Goal: Task Accomplishment & Management: Use online tool/utility

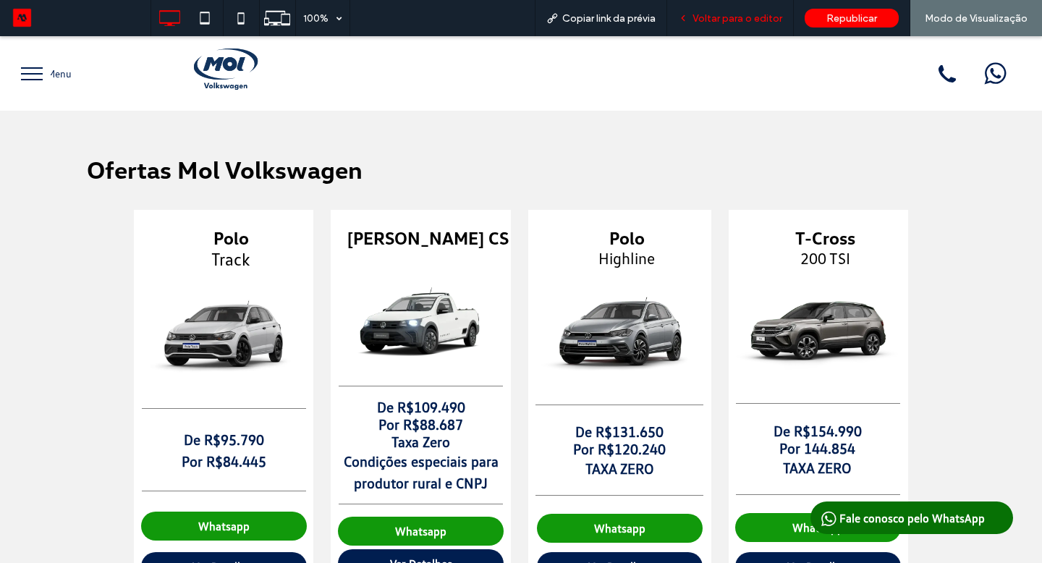
click at [724, 20] on span "Voltar para o editor" at bounding box center [737, 18] width 90 height 12
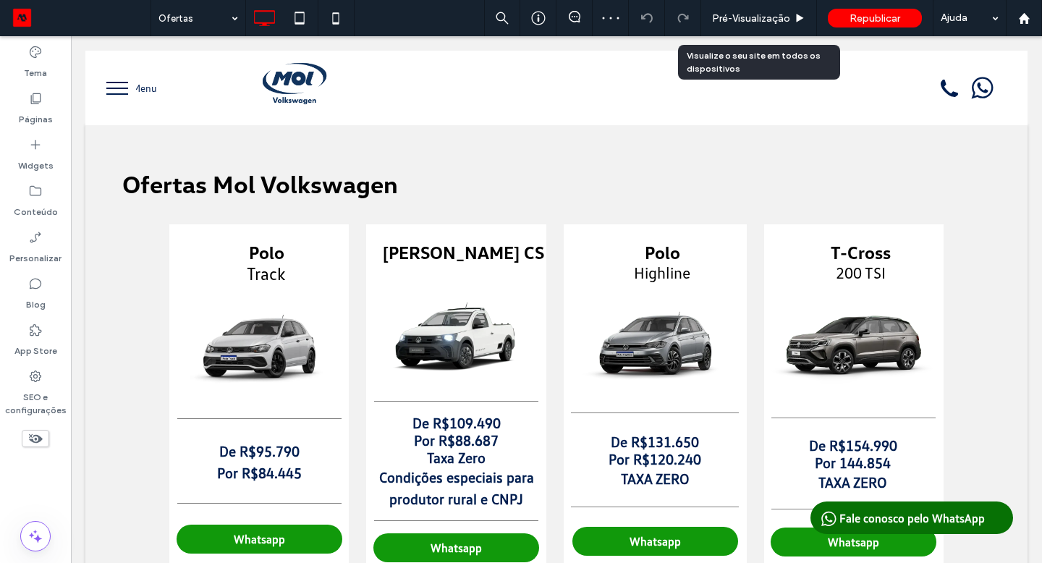
click at [724, 20] on span "Pré-Visualizaçāo" at bounding box center [751, 18] width 78 height 12
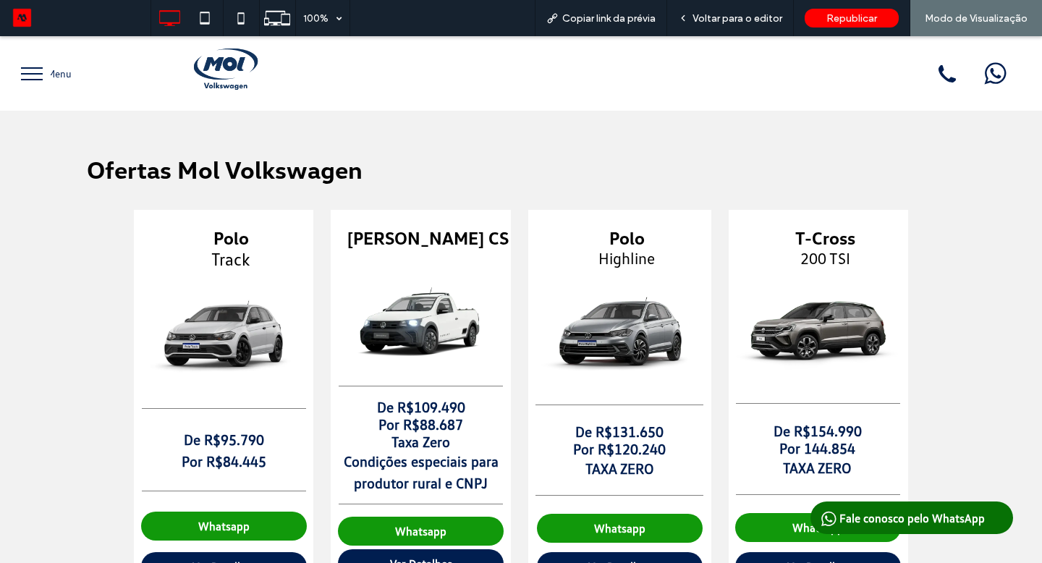
click at [221, 73] on img at bounding box center [226, 66] width 88 height 88
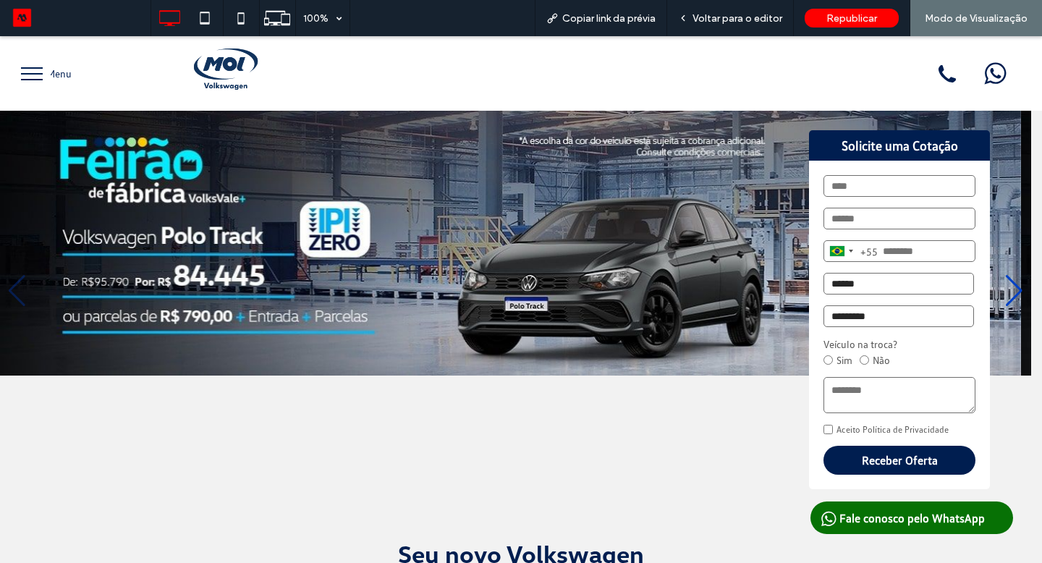
click at [776, 21] on span "Voltar para o editor" at bounding box center [737, 18] width 90 height 12
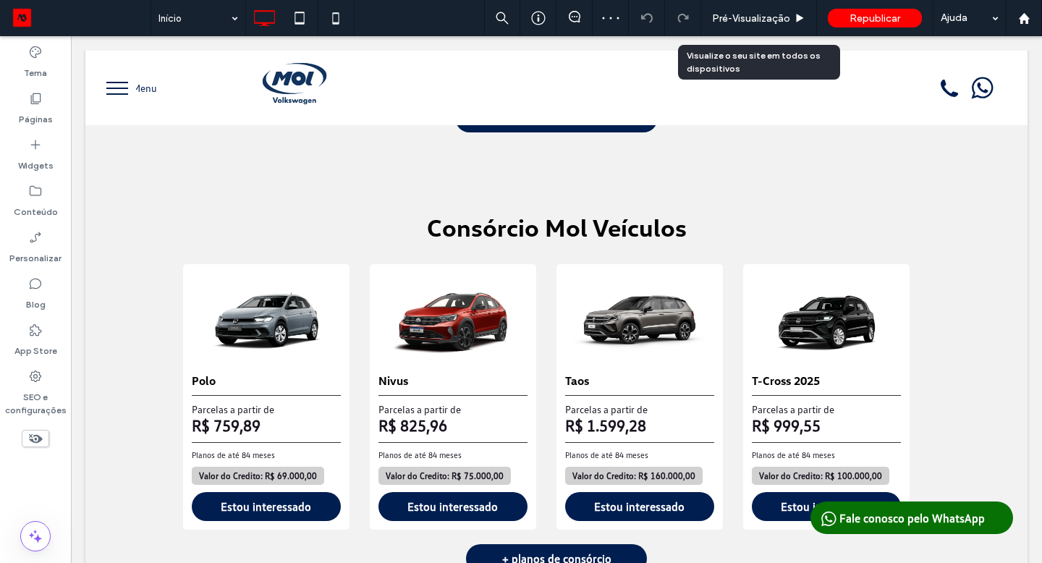
scroll to position [1270, 0]
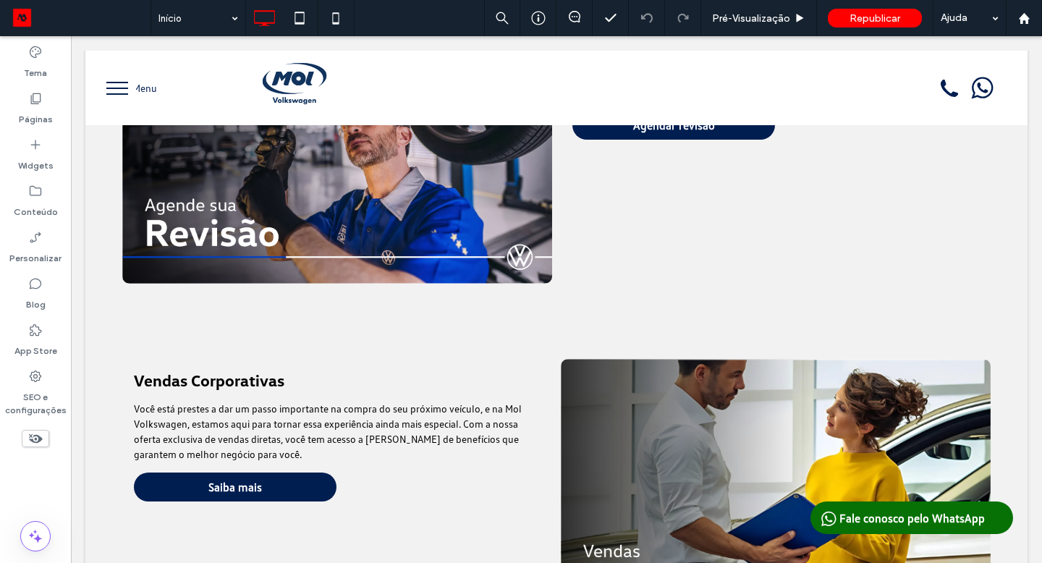
click at [41, 444] on icon at bounding box center [35, 438] width 16 height 16
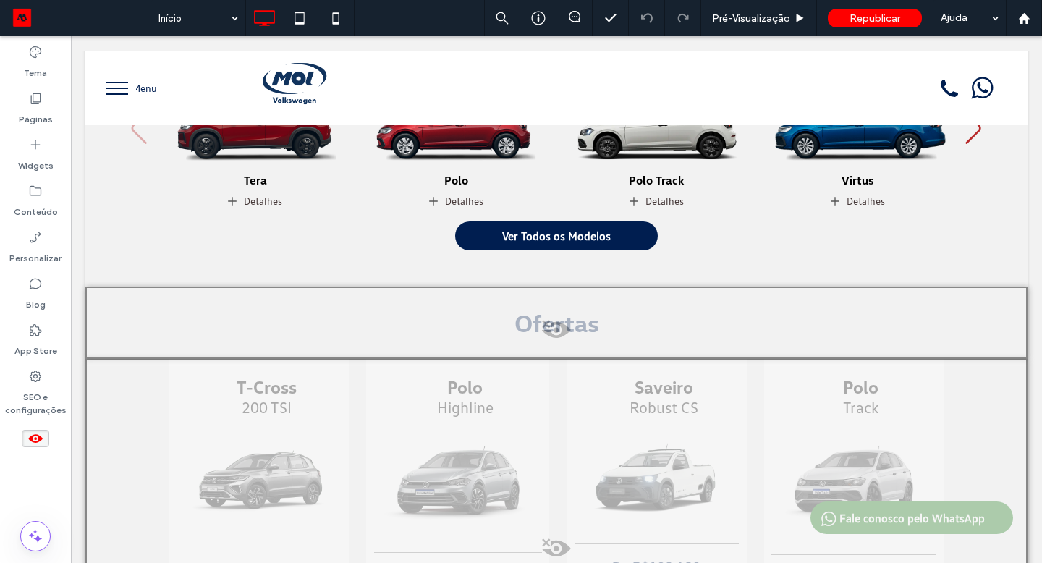
scroll to position [453, 0]
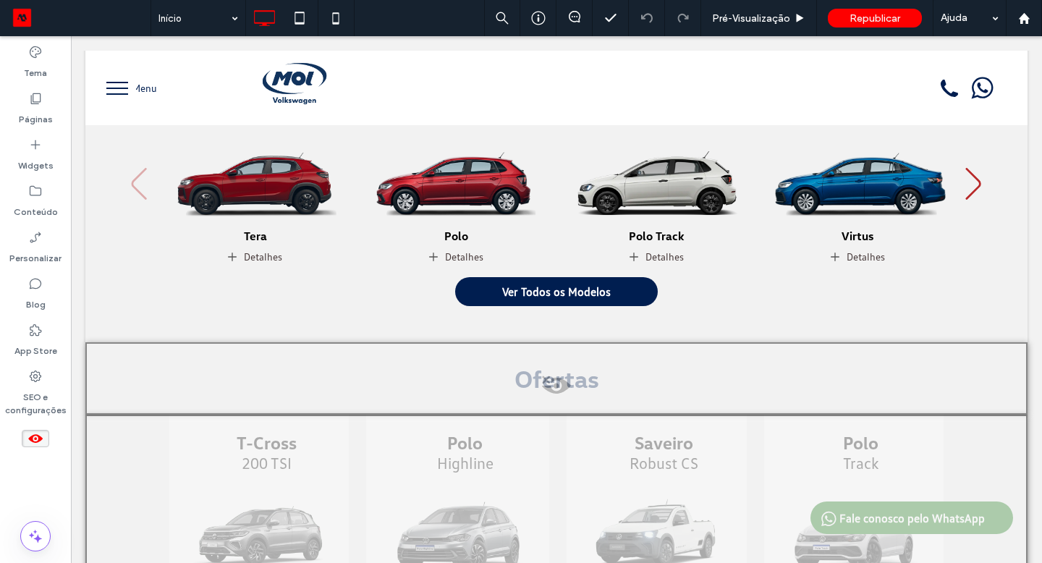
click at [552, 380] on span at bounding box center [556, 389] width 939 height 29
click at [565, 399] on button "Sim" at bounding box center [576, 398] width 45 height 18
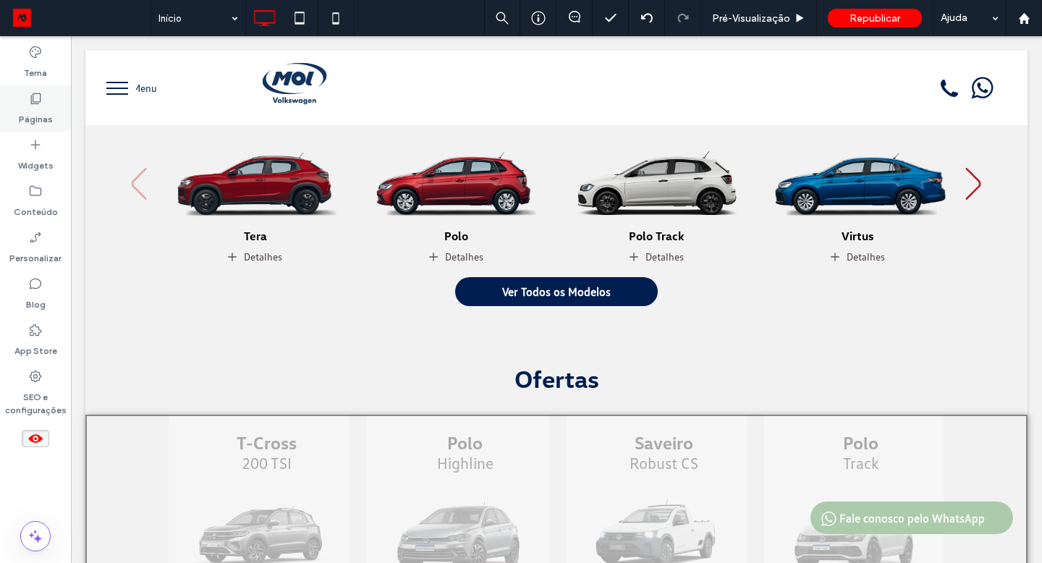
drag, startPoint x: 481, startPoint y: 344, endPoint x: 40, endPoint y: 104, distance: 502.1
click at [40, 104] on icon at bounding box center [35, 98] width 14 height 14
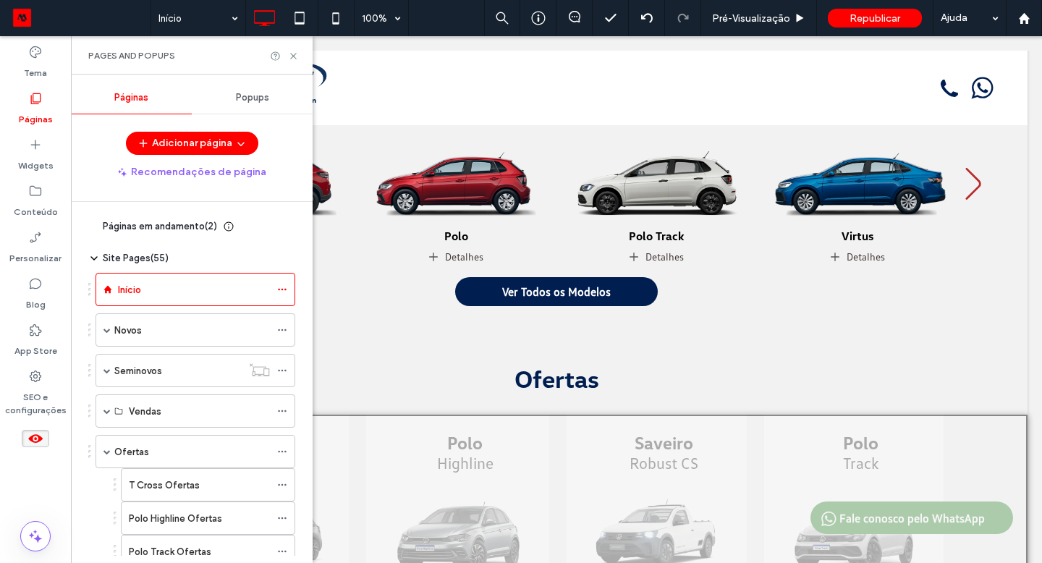
click at [159, 452] on div "Ofertas" at bounding box center [192, 451] width 156 height 15
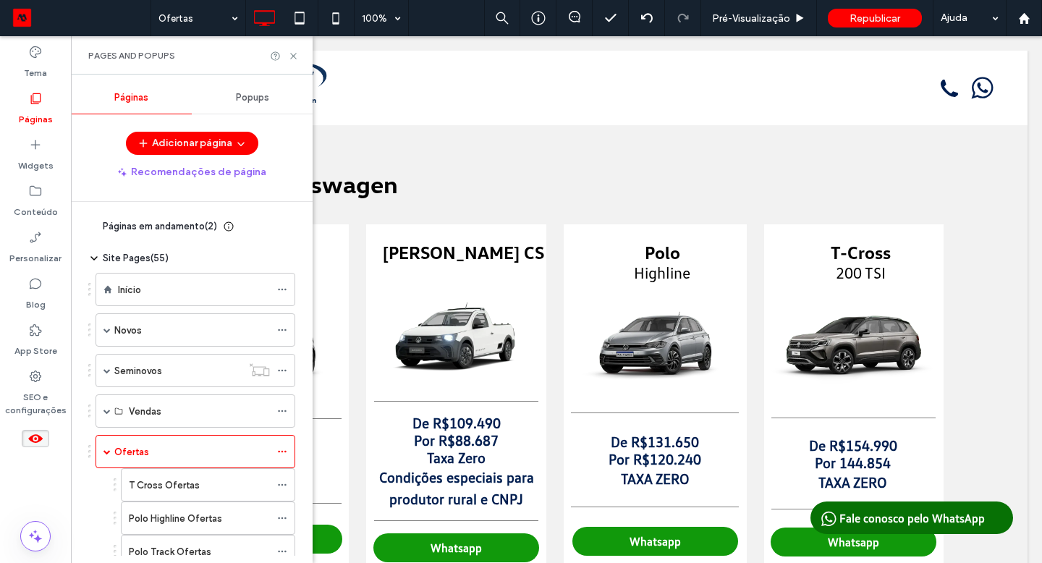
scroll to position [0, 0]
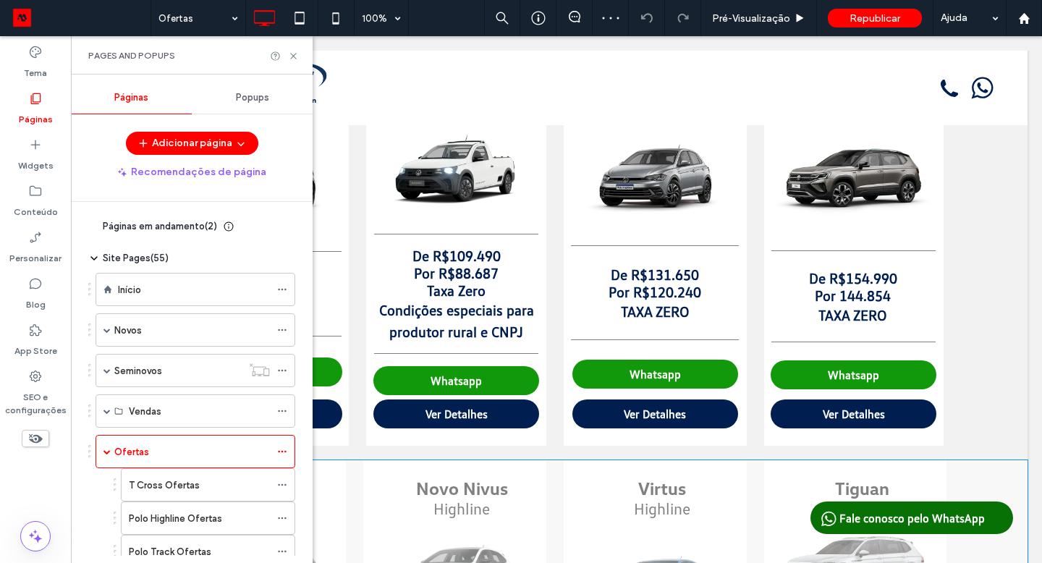
scroll to position [310, 0]
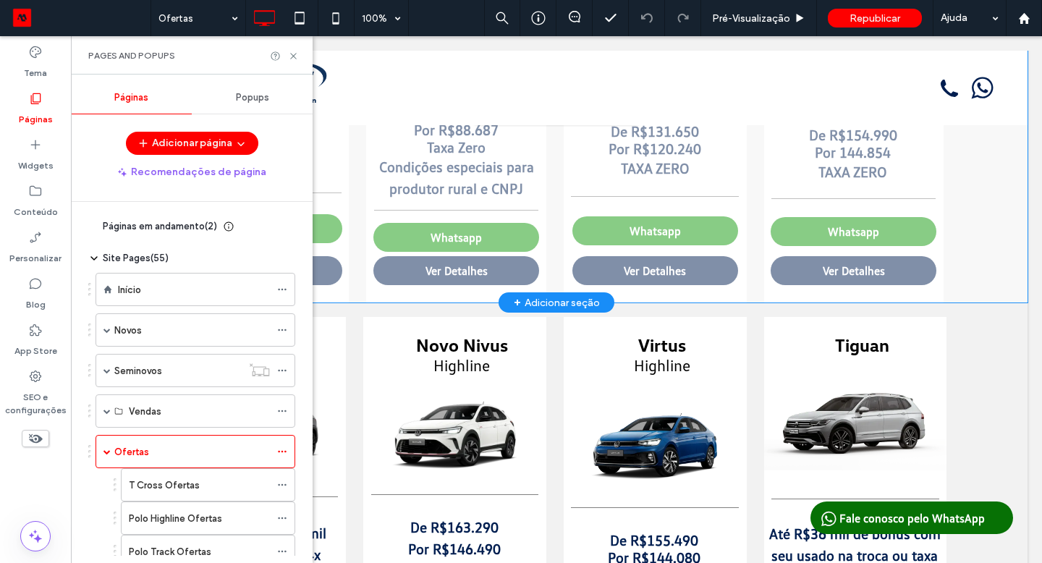
click at [972, 219] on div "Clique para editar no Modo Flex" at bounding box center [556, 108] width 942 height 389
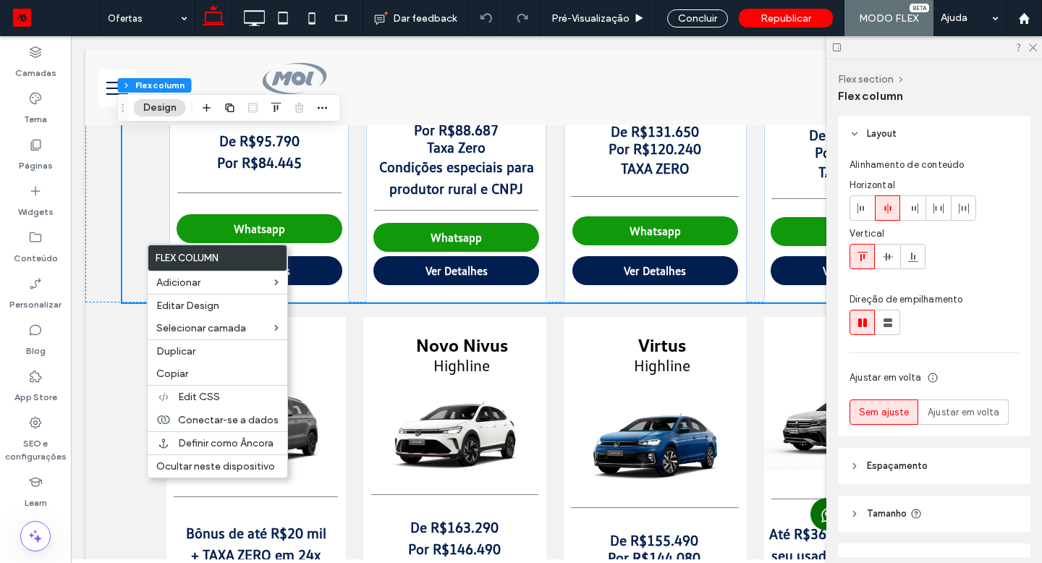
drag, startPoint x: 972, startPoint y: 219, endPoint x: 236, endPoint y: 411, distance: 760.4
drag, startPoint x: 165, startPoint y: 375, endPoint x: 177, endPoint y: 372, distance: 12.6
click at [177, 372] on span "Copiar" at bounding box center [172, 374] width 32 height 12
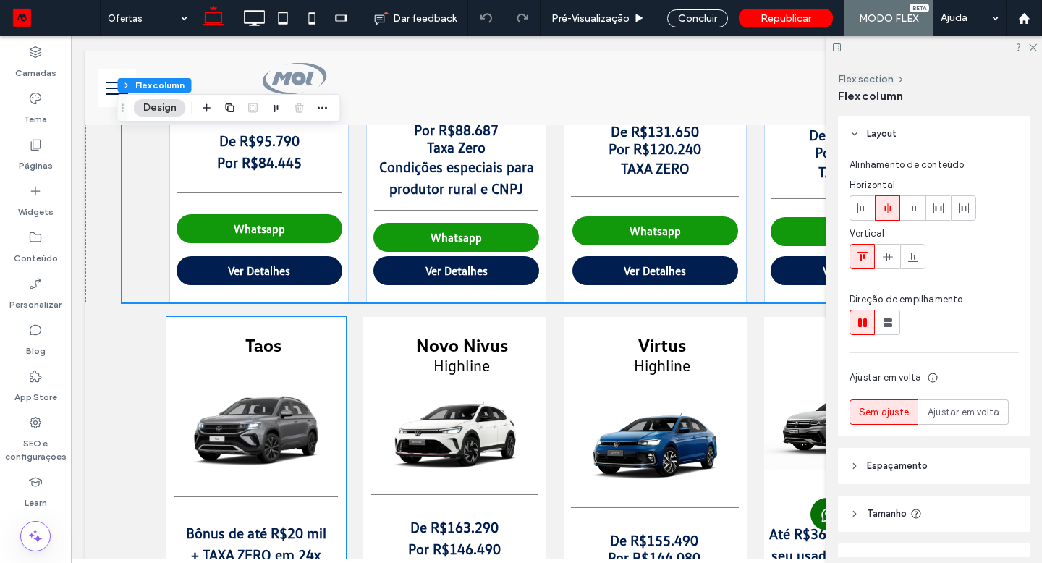
click at [40, 153] on label "Páginas" at bounding box center [36, 162] width 34 height 20
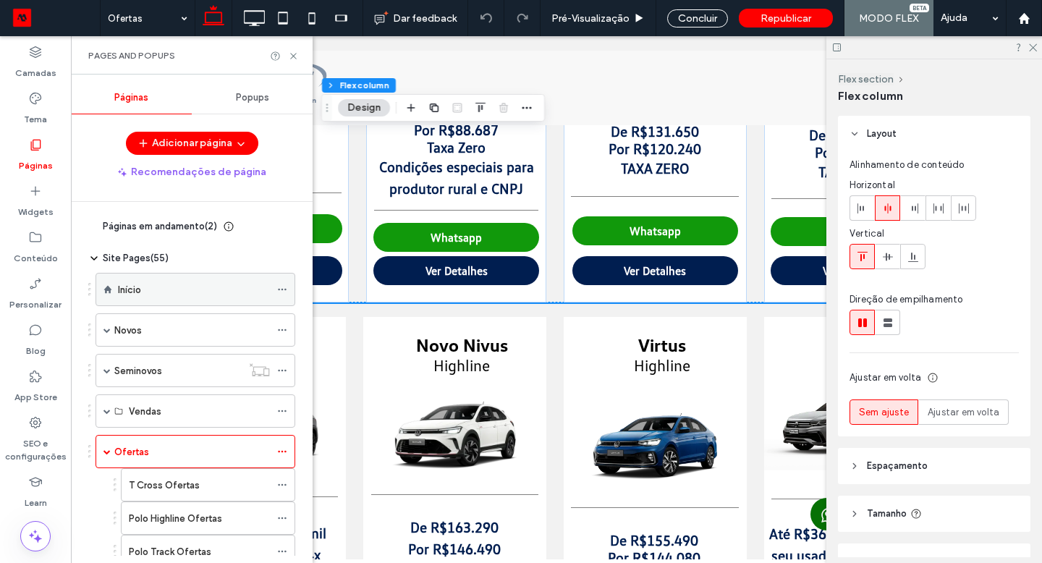
drag, startPoint x: 177, startPoint y: 372, endPoint x: 147, endPoint y: 288, distance: 89.3
click at [147, 288] on div "Início" at bounding box center [194, 289] width 152 height 15
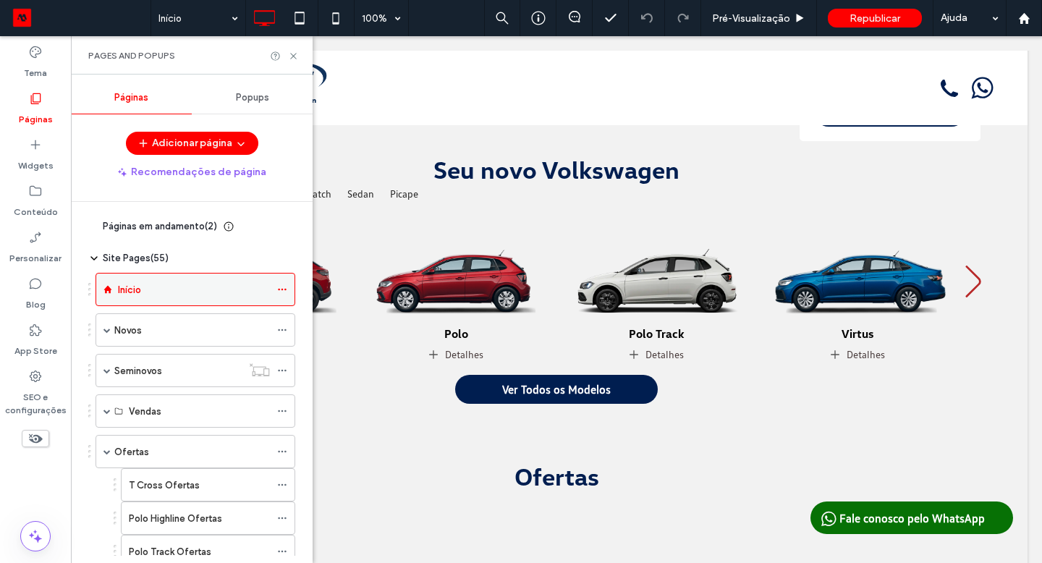
scroll to position [577, 0]
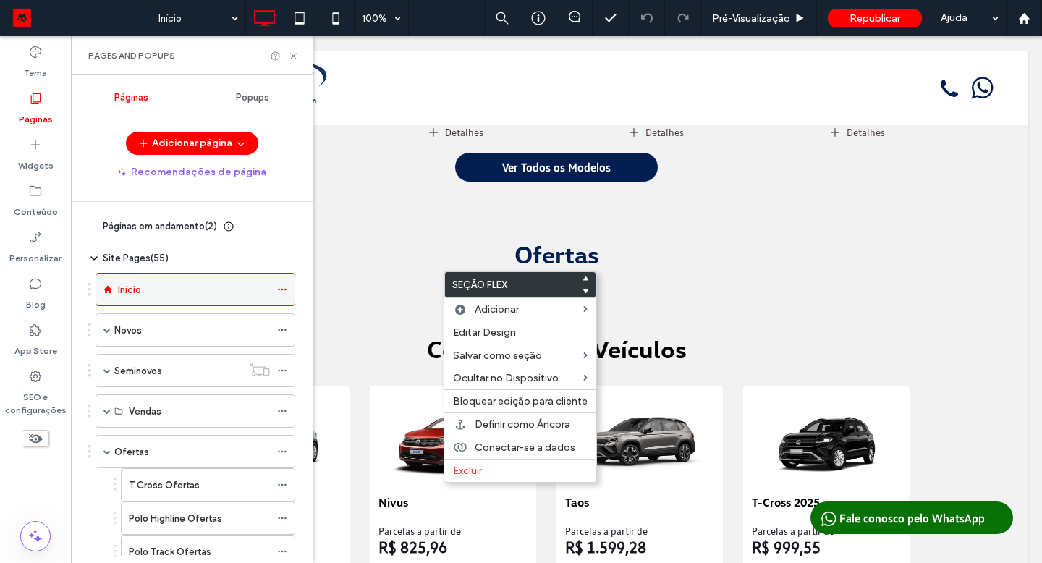
click at [42, 442] on icon at bounding box center [35, 438] width 16 height 16
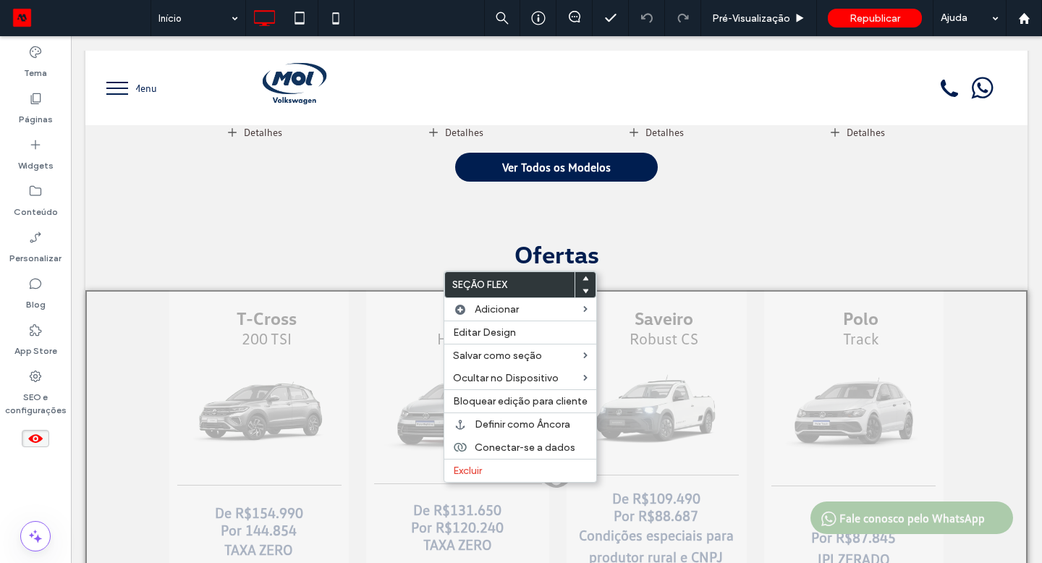
click at [555, 485] on span at bounding box center [556, 483] width 939 height 29
drag, startPoint x: 218, startPoint y: 324, endPoint x: 567, endPoint y: 506, distance: 394.2
click at [567, 506] on button "Sim" at bounding box center [578, 503] width 45 height 18
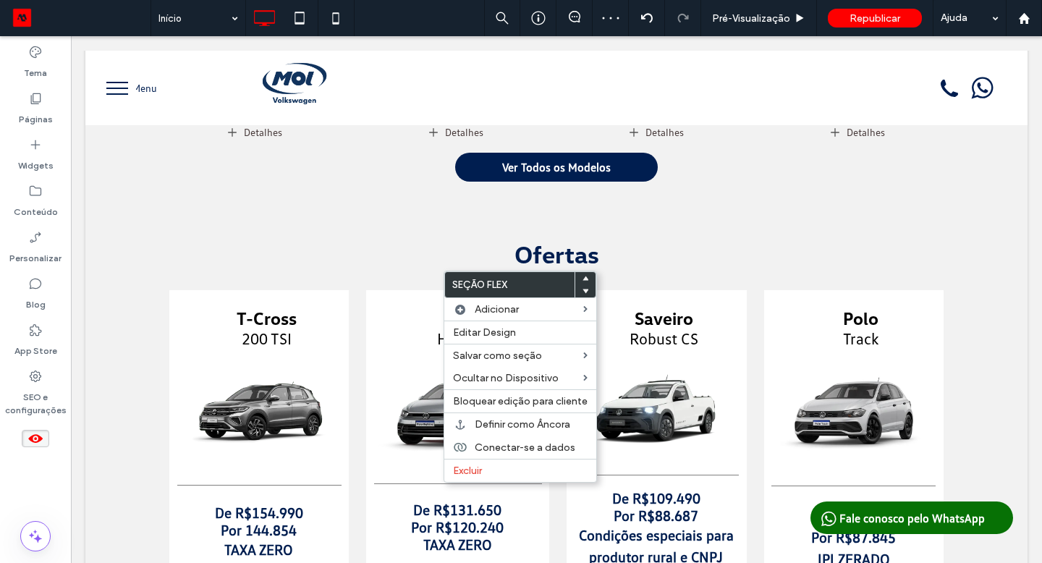
click at [889, 450] on div "Clique para editar no Modo Flex" at bounding box center [556, 488] width 942 height 397
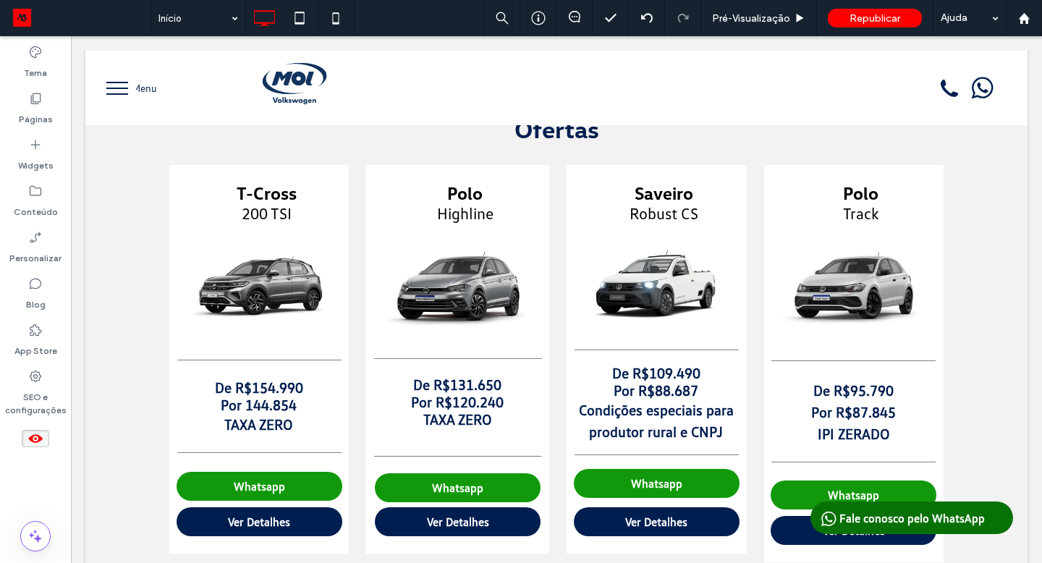
scroll to position [761, 0]
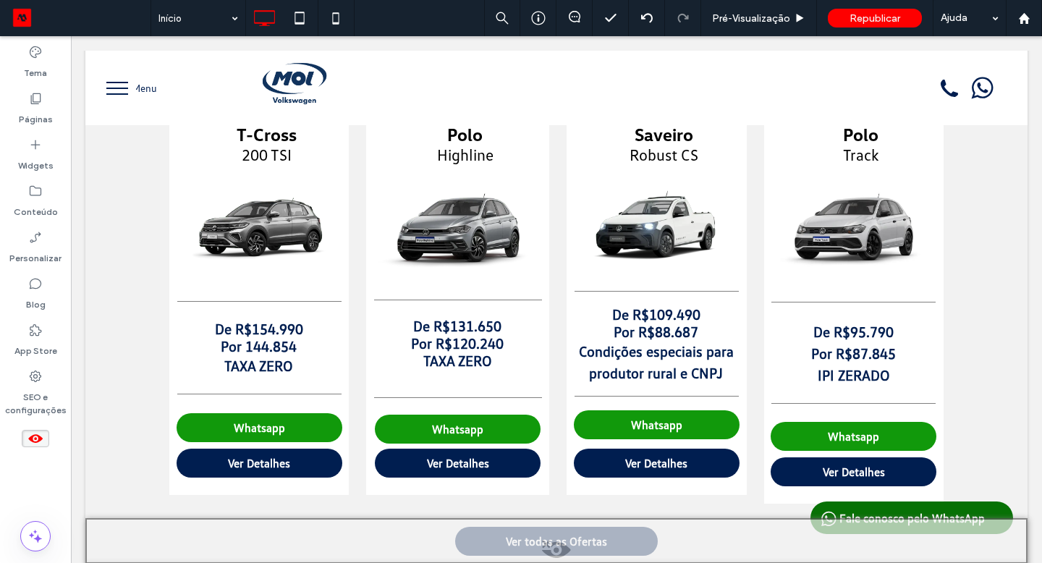
click at [674, 341] on div "Clique para editar no Modo Flex" at bounding box center [556, 304] width 942 height 397
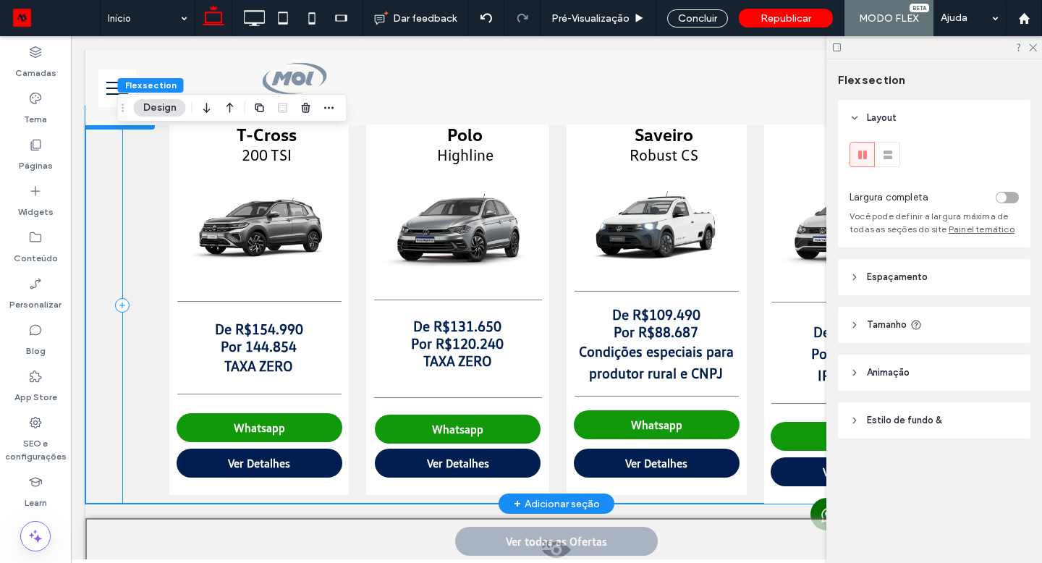
drag, startPoint x: 567, startPoint y: 506, endPoint x: 153, endPoint y: 342, distance: 445.9
click at [153, 342] on div "T-Cross 200 TSI De R$154.990 Por 144.854 ﻿ TAXA ZERO Whatsapp Ver Detalhes Polo…" at bounding box center [556, 304] width 868 height 397
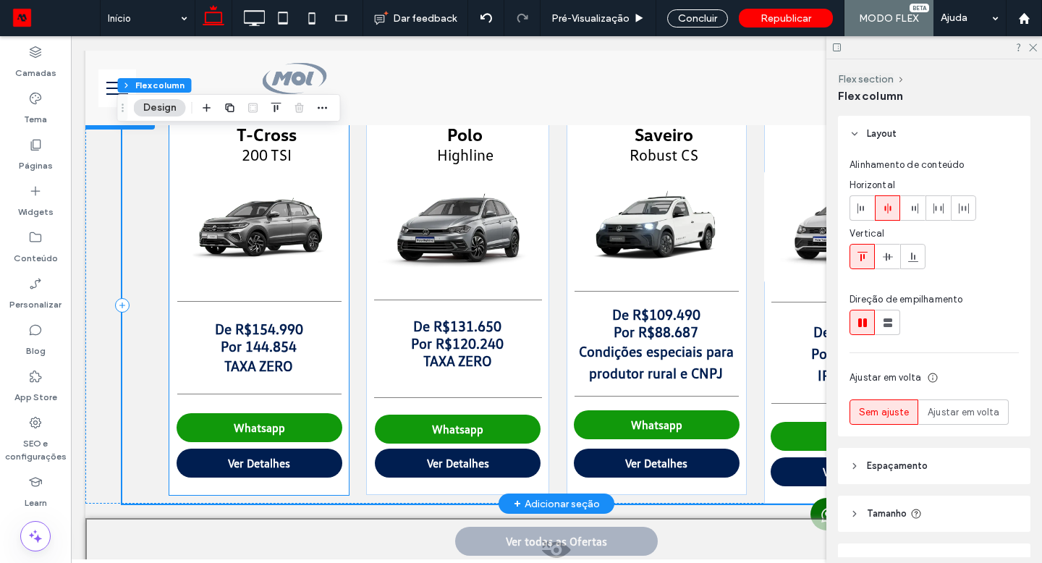
click at [186, 326] on p "De R$154.990" at bounding box center [258, 328] width 179 height 17
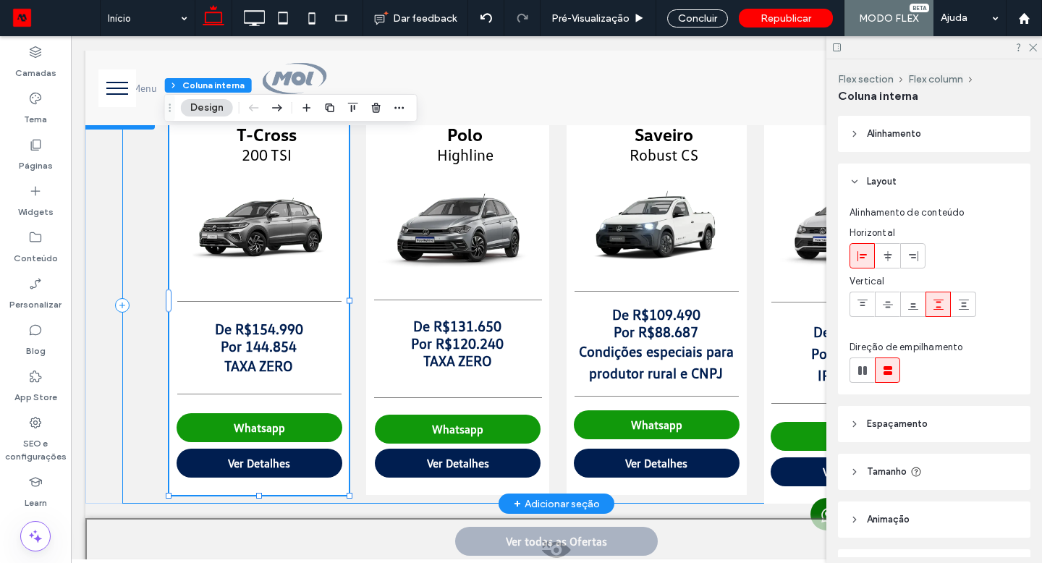
click at [115, 309] on icon at bounding box center [122, 305] width 14 height 14
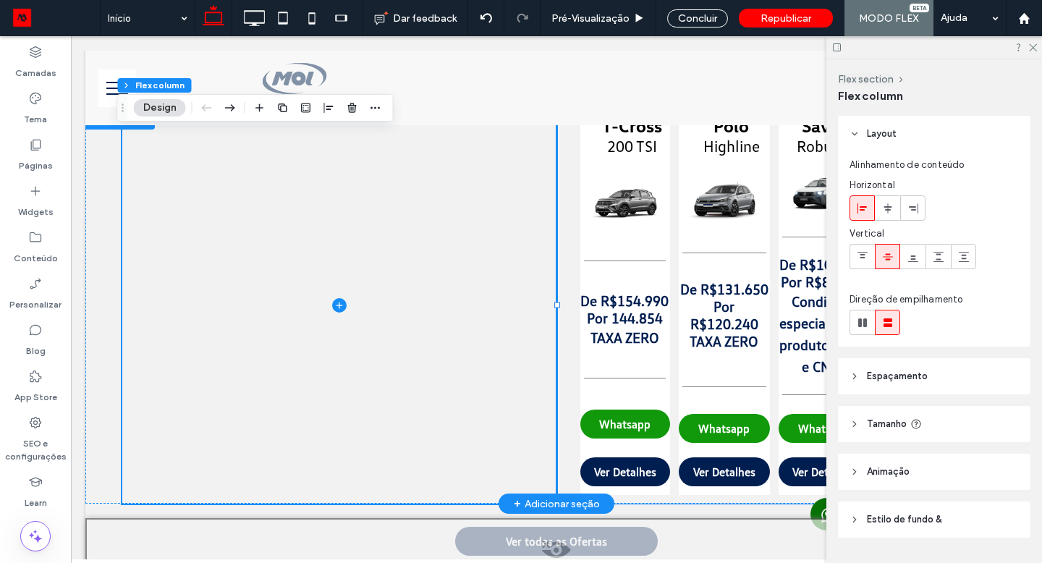
click at [569, 341] on div "T-Cross 200 TSI De R$154.990 Por 144.854 ﻿ TAXA ZERO Whatsapp Ver Detalhes Polo…" at bounding box center [773, 304] width 434 height 397
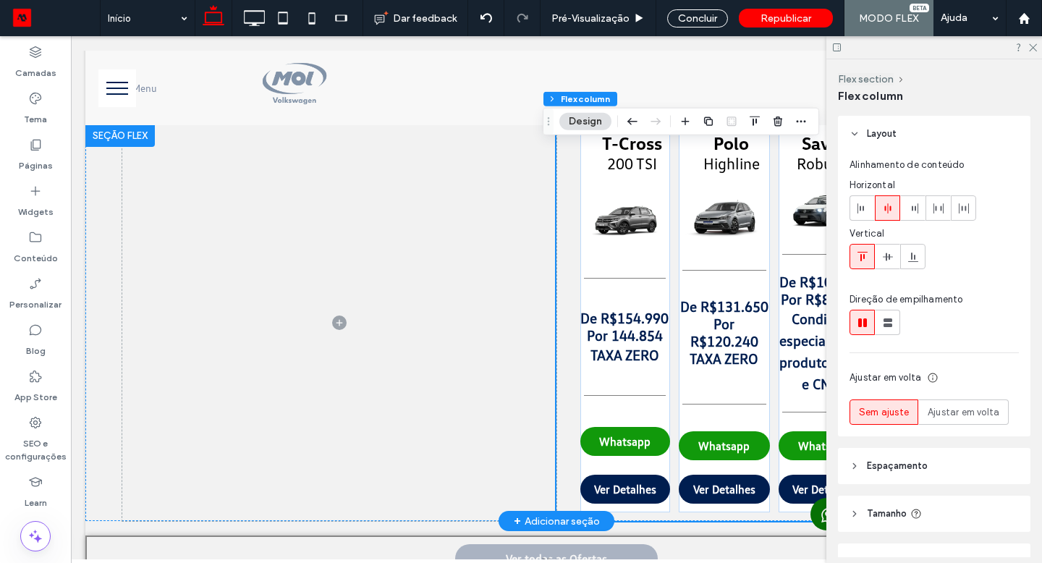
scroll to position [676, 0]
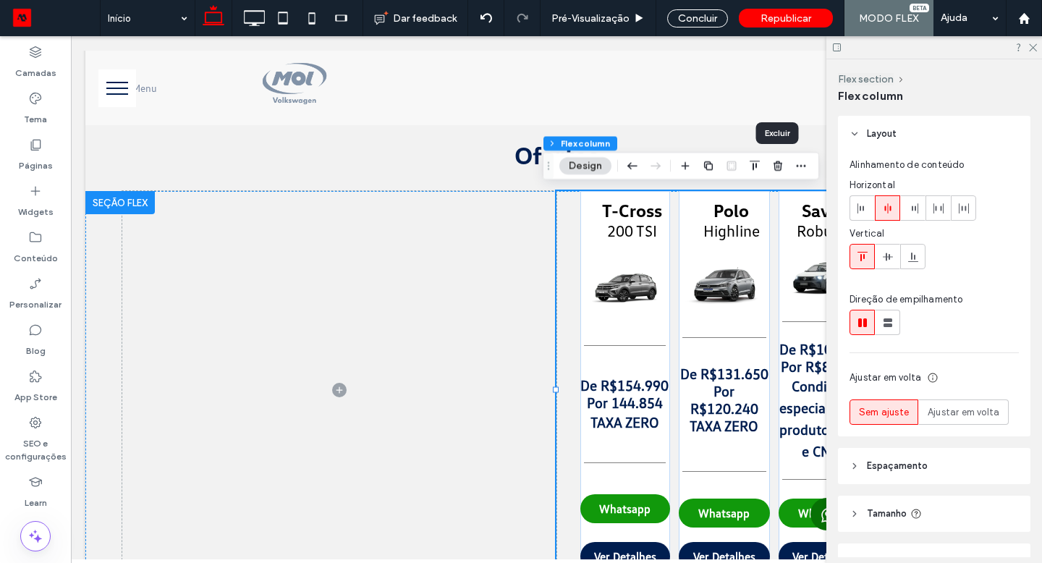
click at [771, 169] on span "button" at bounding box center [777, 165] width 17 height 17
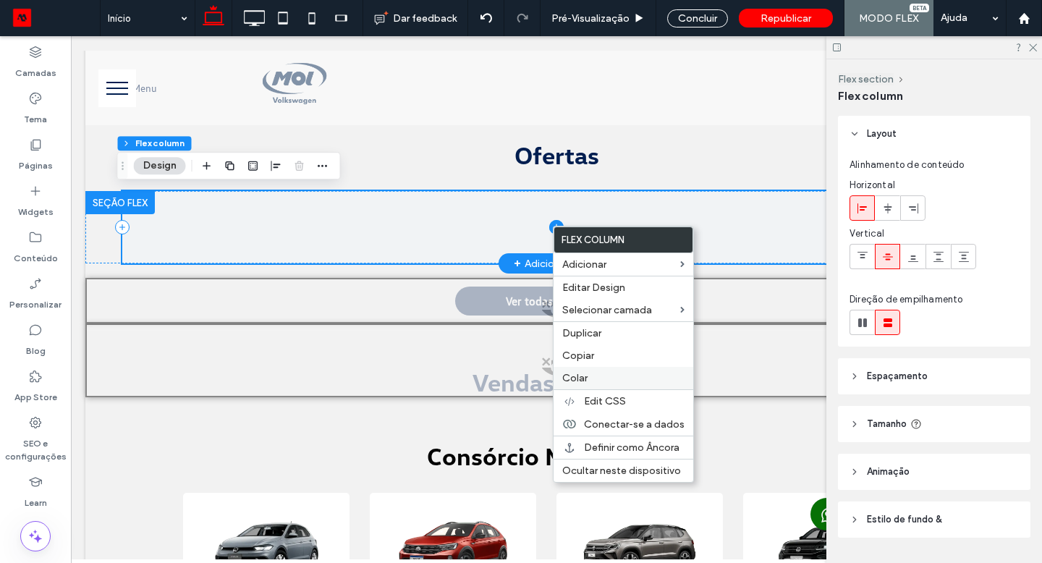
drag, startPoint x: 82, startPoint y: 306, endPoint x: 593, endPoint y: 378, distance: 516.5
click at [593, 378] on label "Colar" at bounding box center [623, 378] width 122 height 12
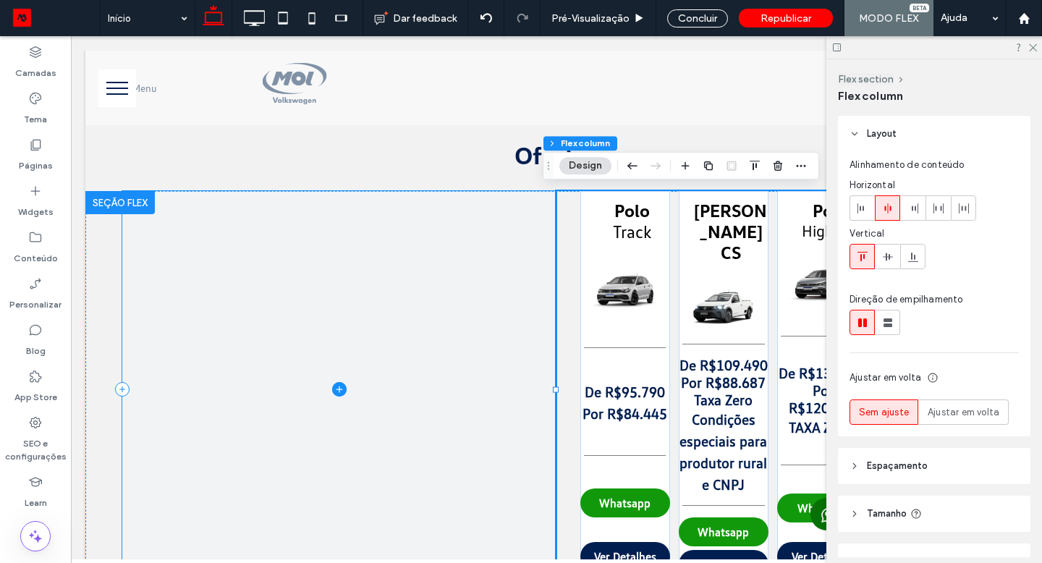
click at [464, 375] on div at bounding box center [339, 389] width 434 height 396
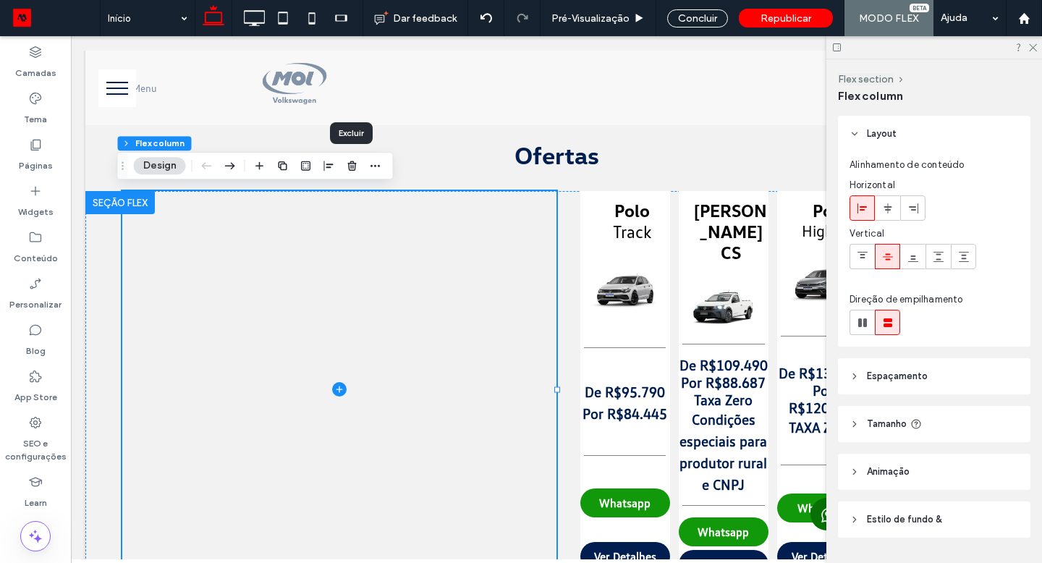
click at [349, 167] on icon "button" at bounding box center [353, 166] width 12 height 12
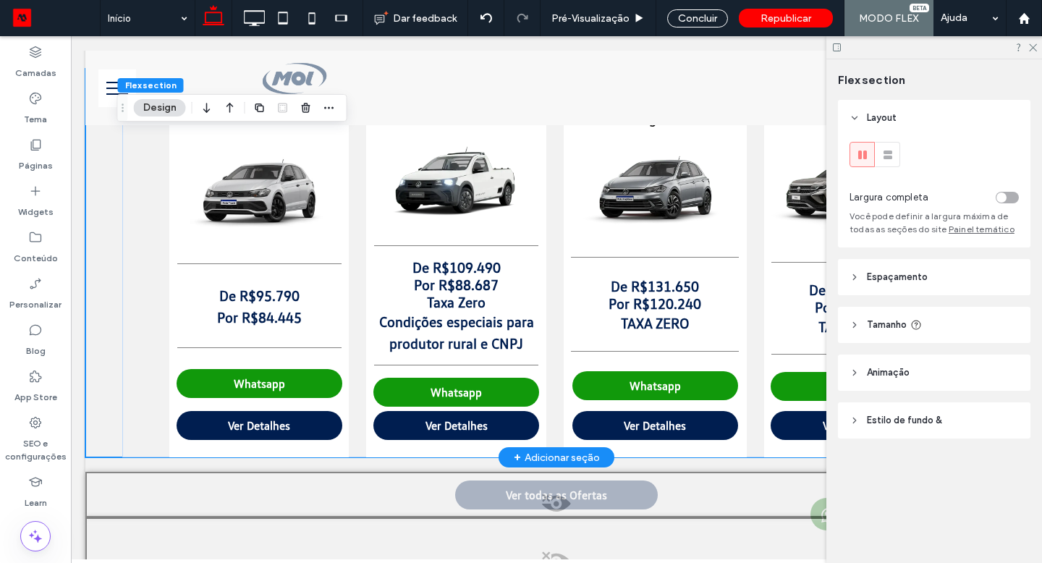
scroll to position [824, 0]
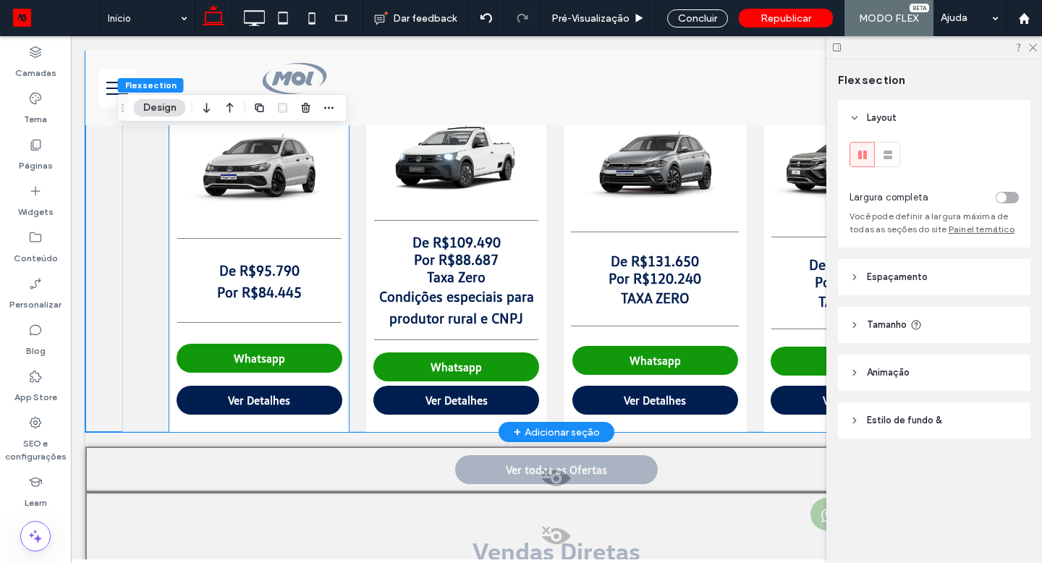
click at [301, 296] on p "Por R$84.445" at bounding box center [259, 292] width 179 height 22
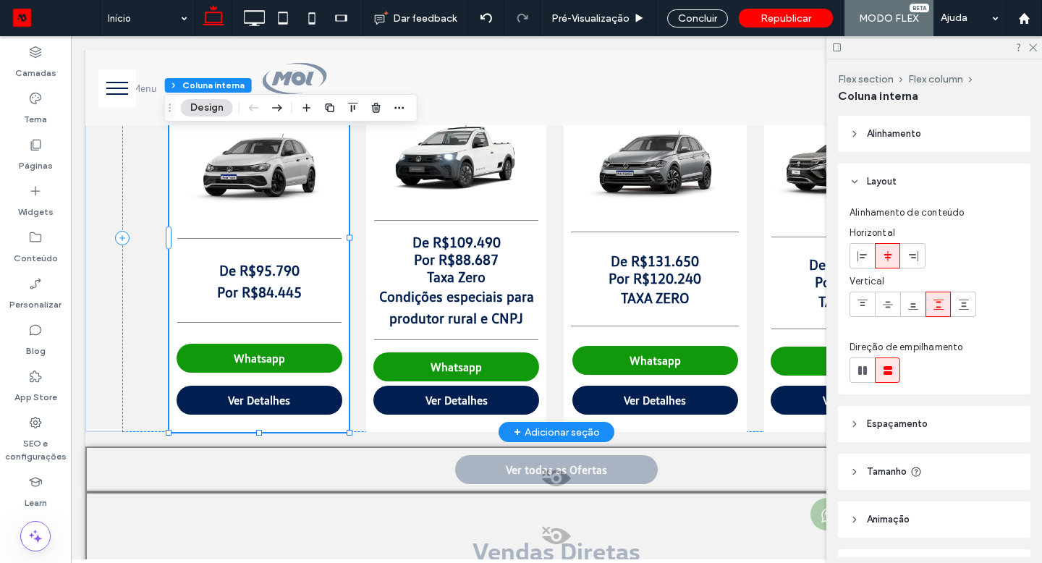
type input "**"
click at [302, 291] on p "Por R$84.445" at bounding box center [259, 292] width 179 height 22
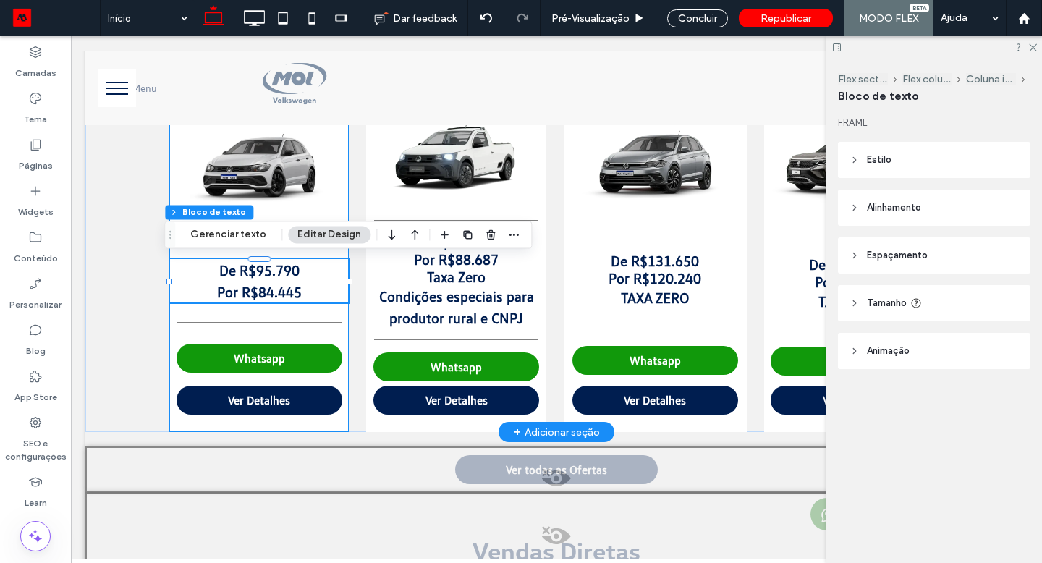
click at [302, 291] on p "Por R$84.445" at bounding box center [259, 292] width 179 height 22
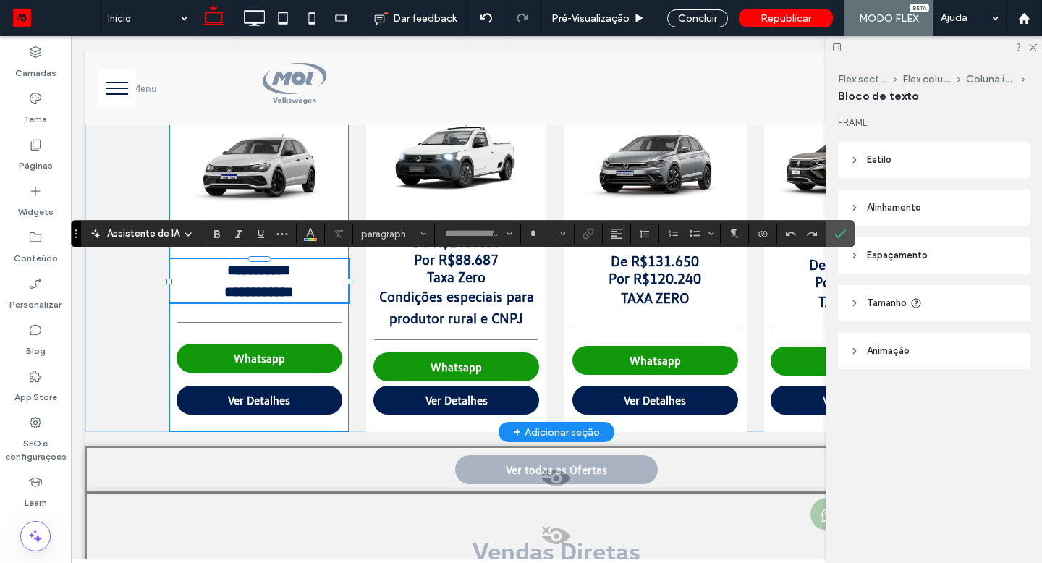
type input "**********"
click at [297, 292] on p "**********" at bounding box center [259, 292] width 179 height 22
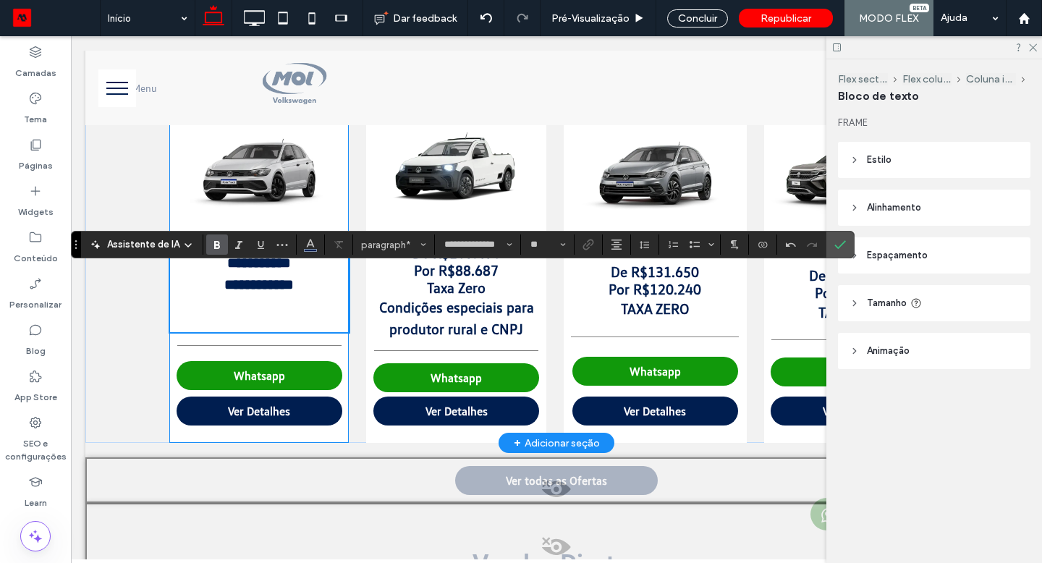
type input "**"
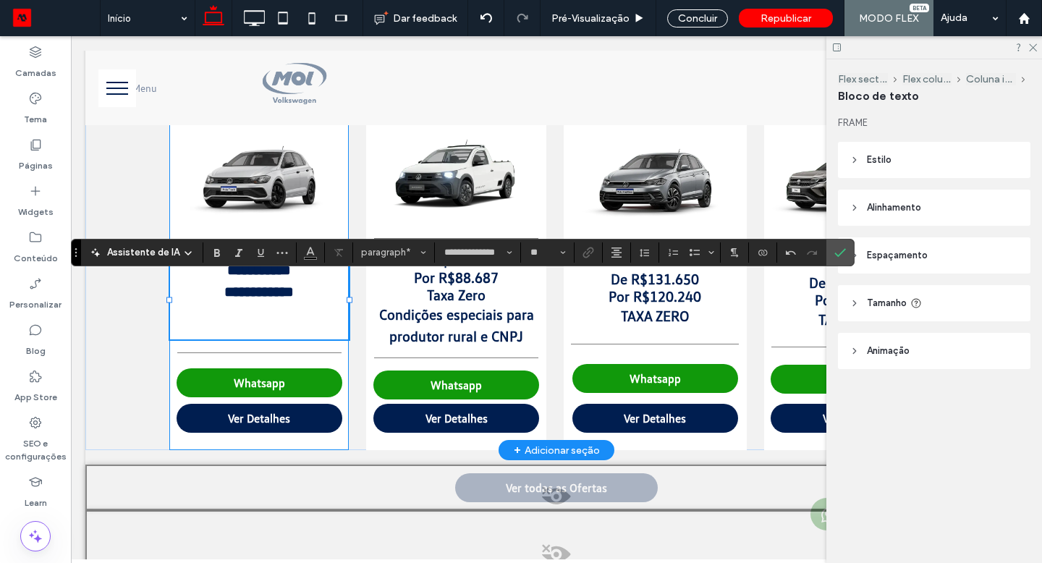
scroll to position [798, 0]
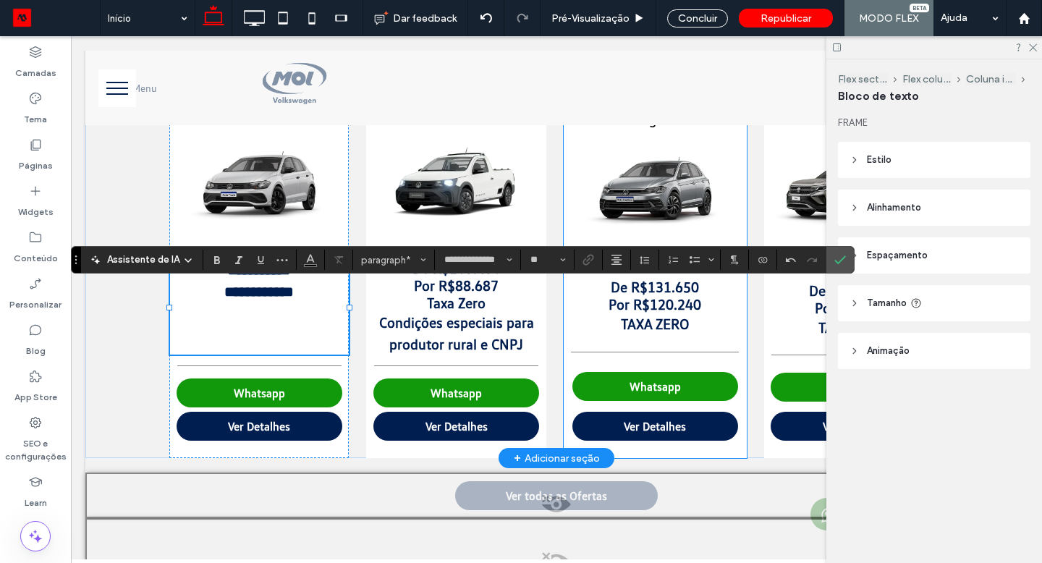
click at [710, 323] on p "TAXA ZERO" at bounding box center [655, 324] width 182 height 22
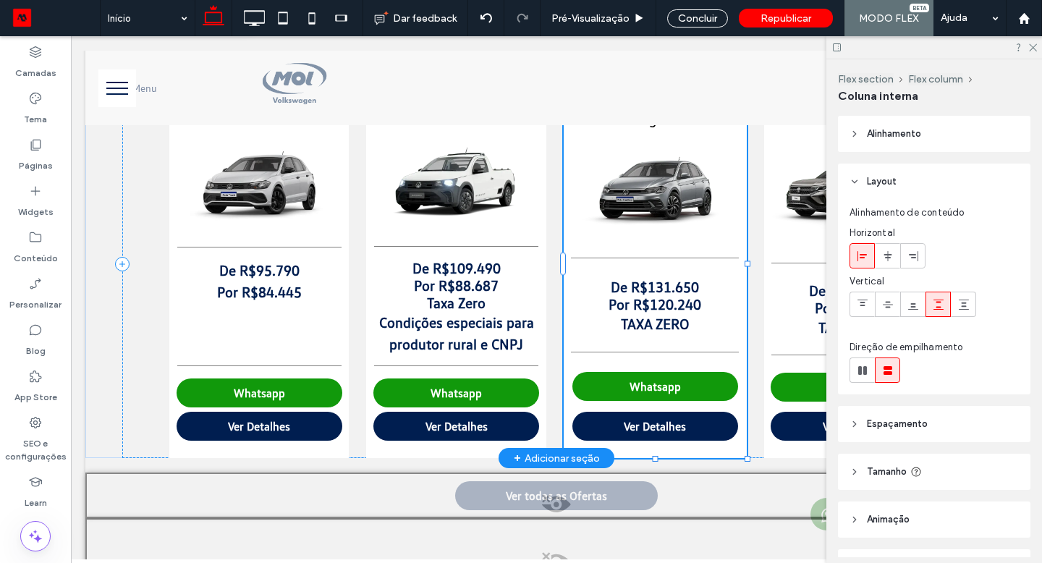
type input "**"
click at [699, 323] on p "TAXA ZERO" at bounding box center [655, 324] width 182 height 22
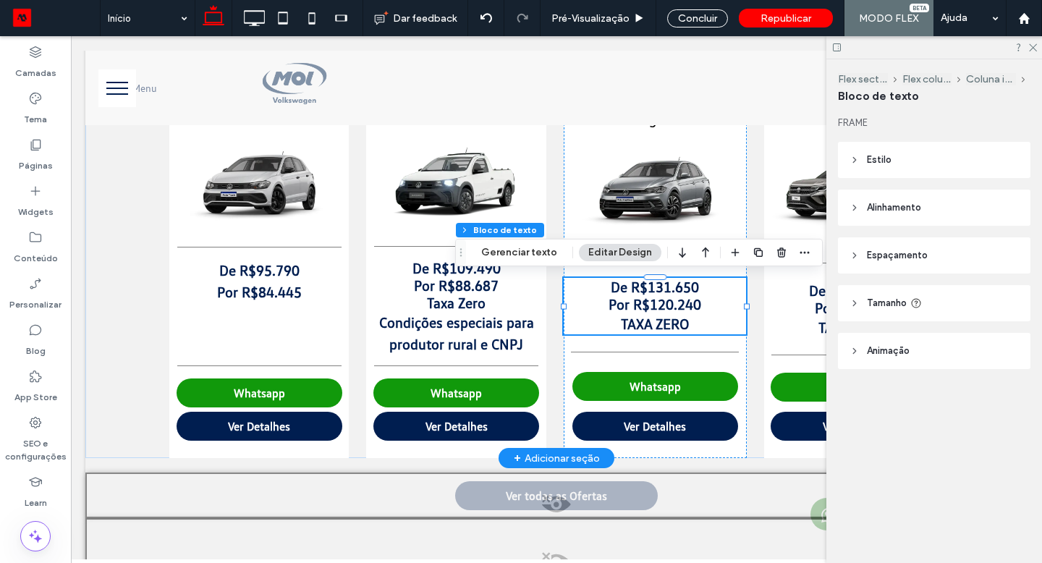
click at [679, 315] on strong "TAXA ZERO" at bounding box center [655, 323] width 69 height 17
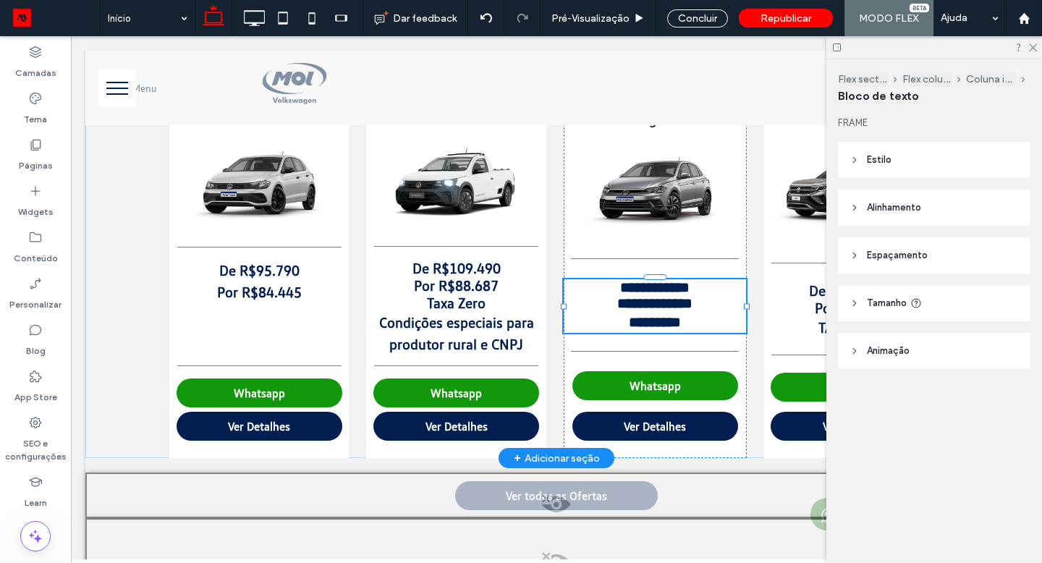
type input "**********"
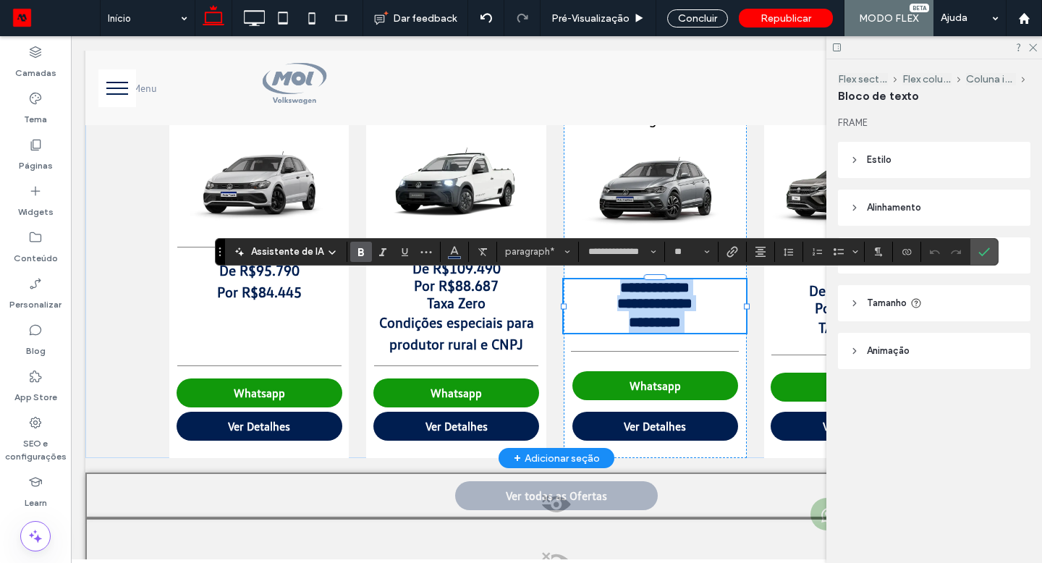
click at [678, 318] on strong "*********" at bounding box center [655, 322] width 52 height 14
click at [687, 320] on p "*********" at bounding box center [655, 322] width 182 height 22
click at [687, 321] on p "*********" at bounding box center [655, 322] width 182 height 22
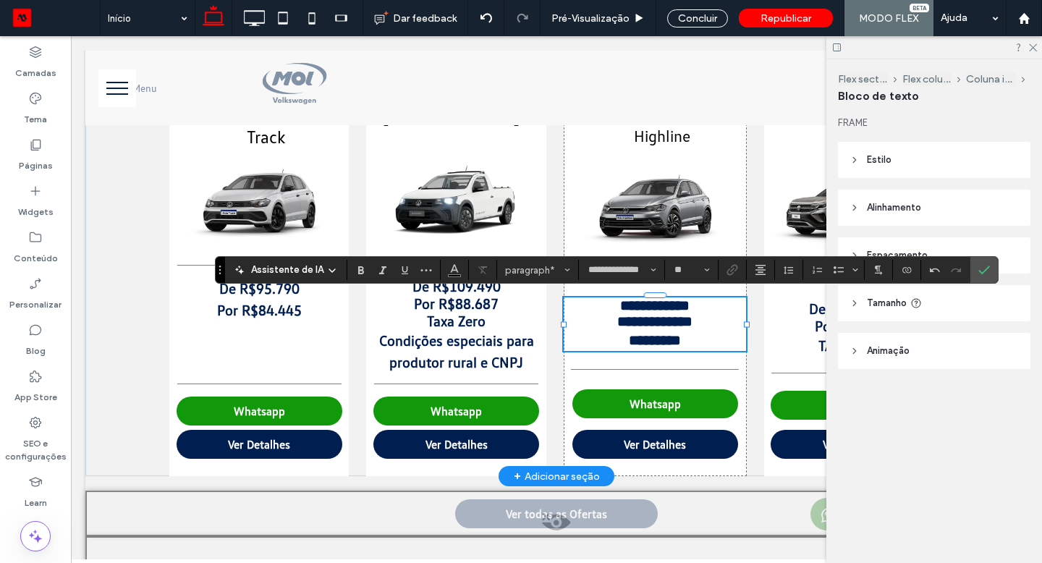
type input "**"
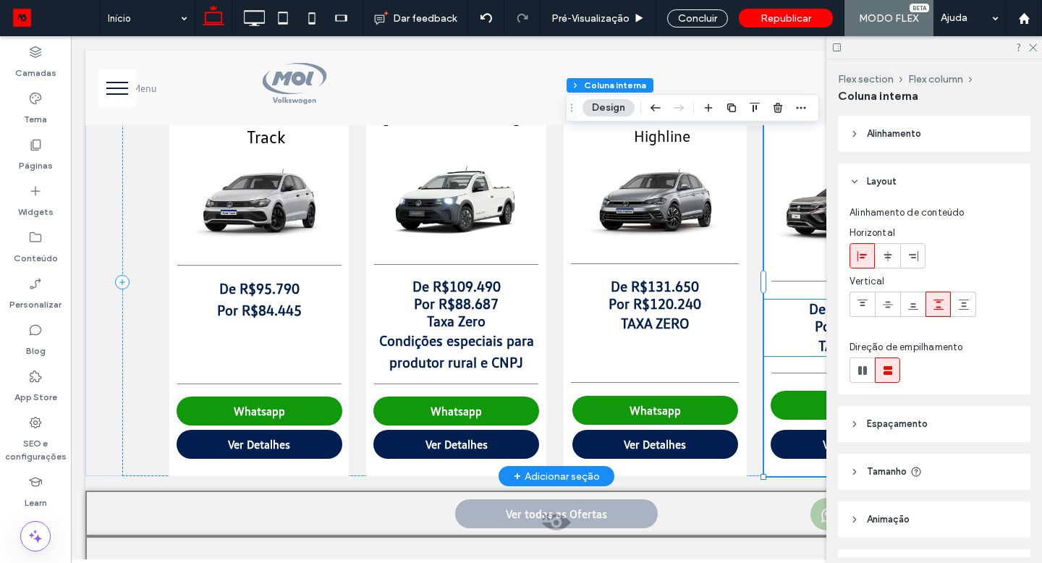
click at [820, 346] on strong "TAXA ZERO" at bounding box center [852, 344] width 69 height 17
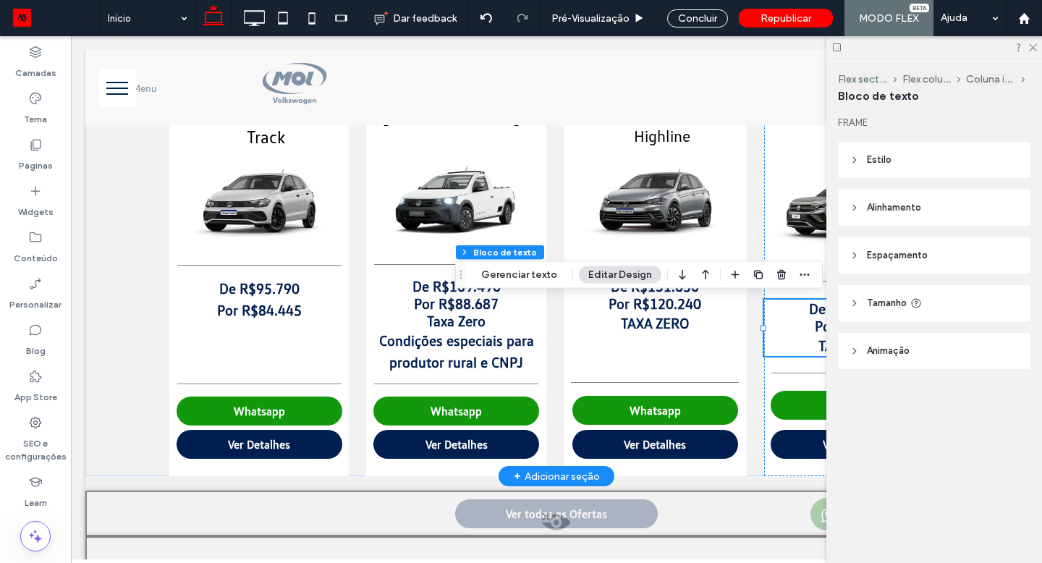
click at [818, 344] on strong "TAXA ZERO" at bounding box center [852, 344] width 69 height 17
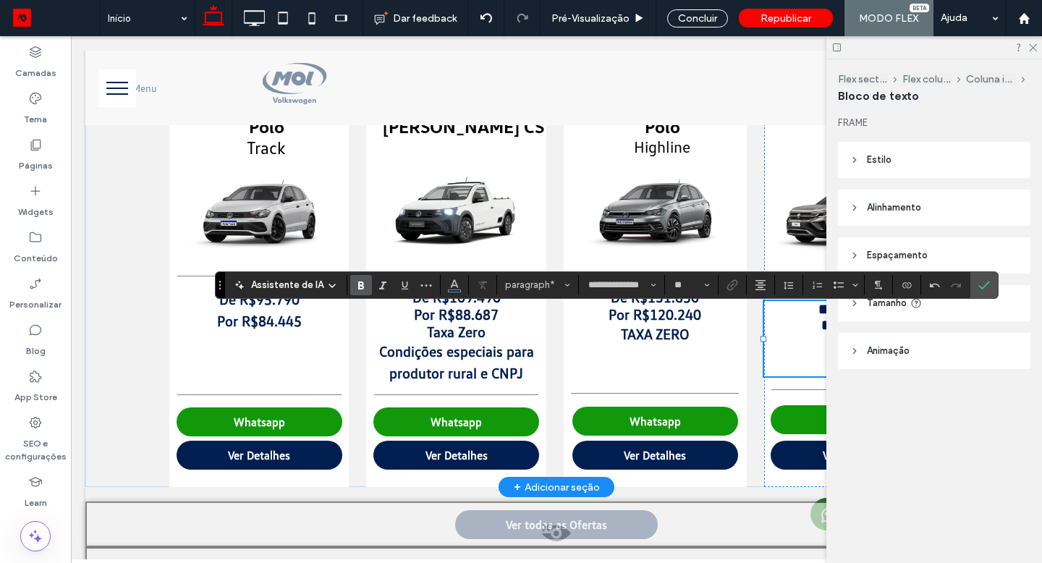
type input "**"
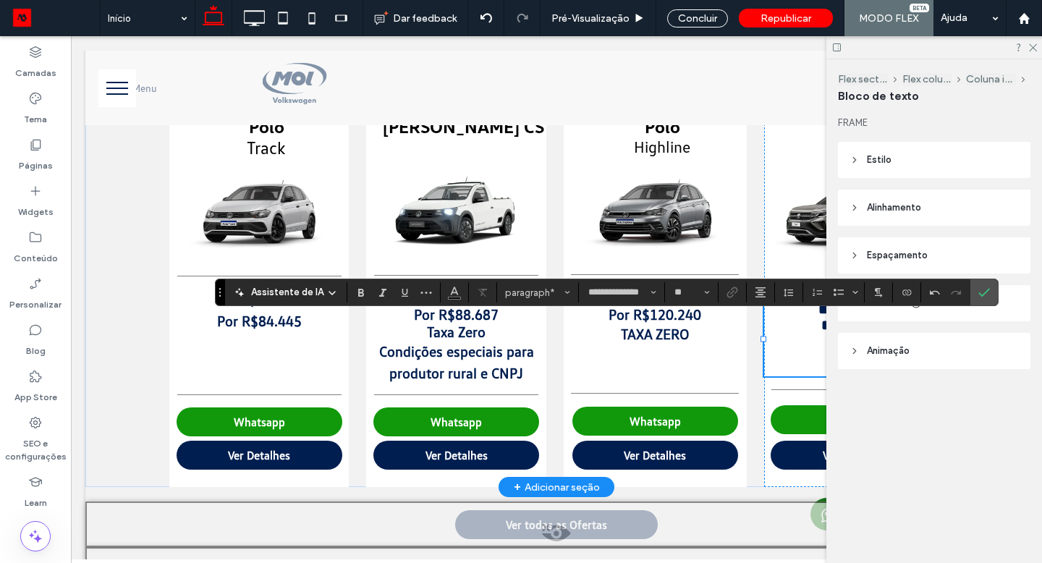
scroll to position [761, 0]
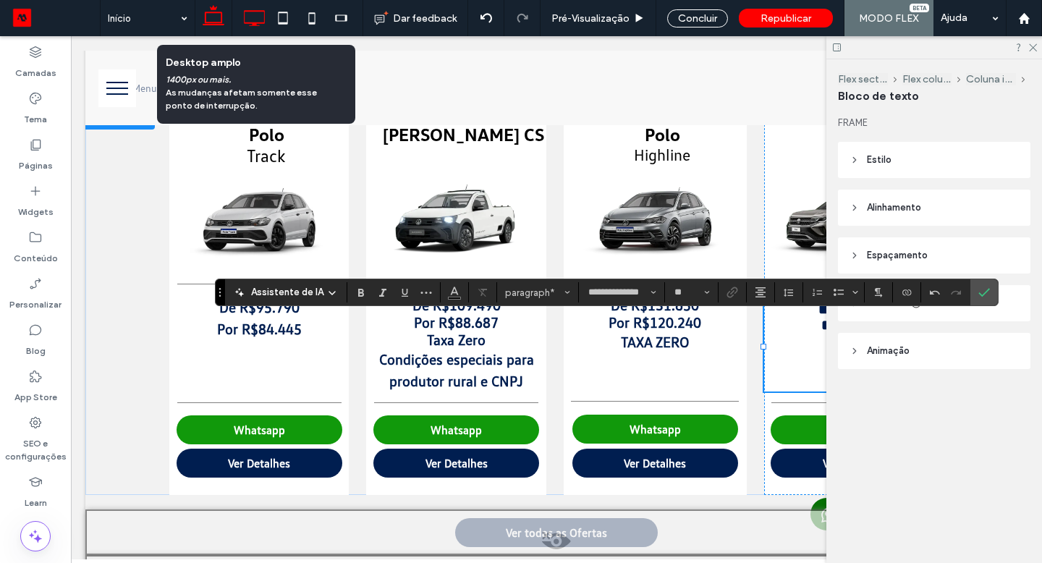
click at [249, 20] on icon at bounding box center [253, 18] width 29 height 29
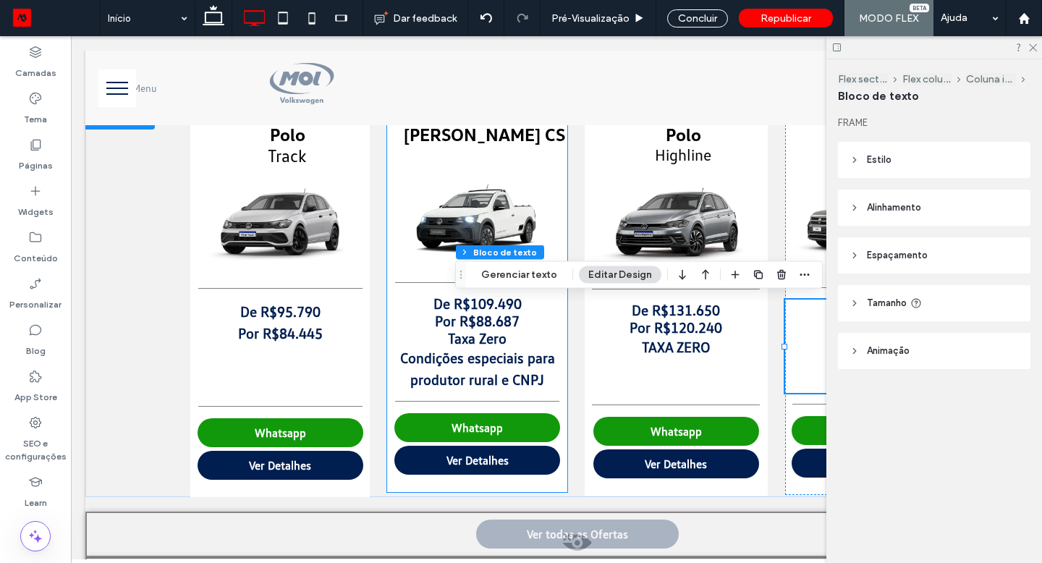
click at [539, 377] on p "Condições especiais para produtor rural e CNPJ" at bounding box center [477, 368] width 179 height 43
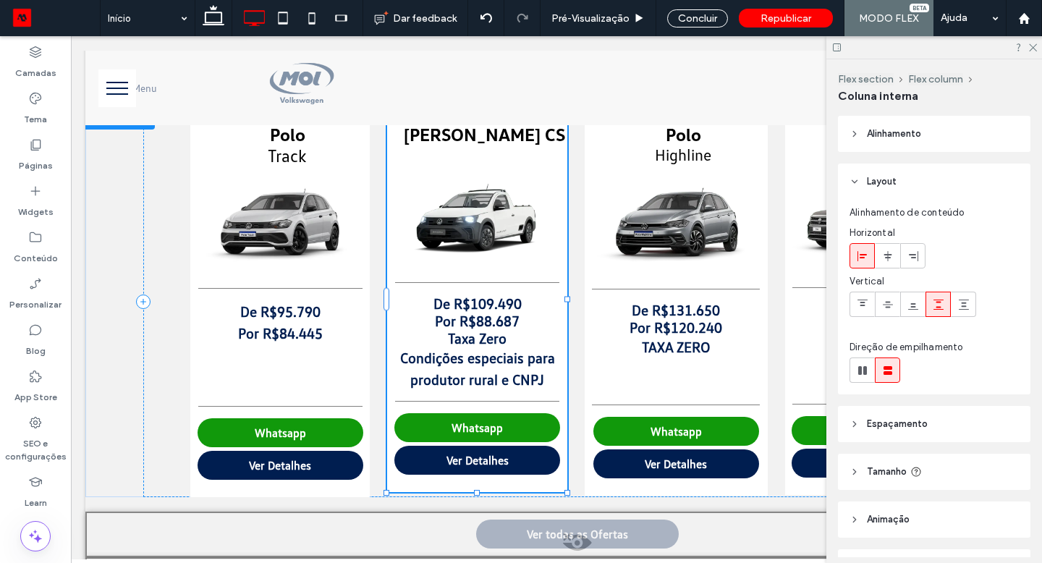
type input "**"
click at [539, 377] on p "Condições especiais para produtor rural e CNPJ" at bounding box center [477, 368] width 179 height 43
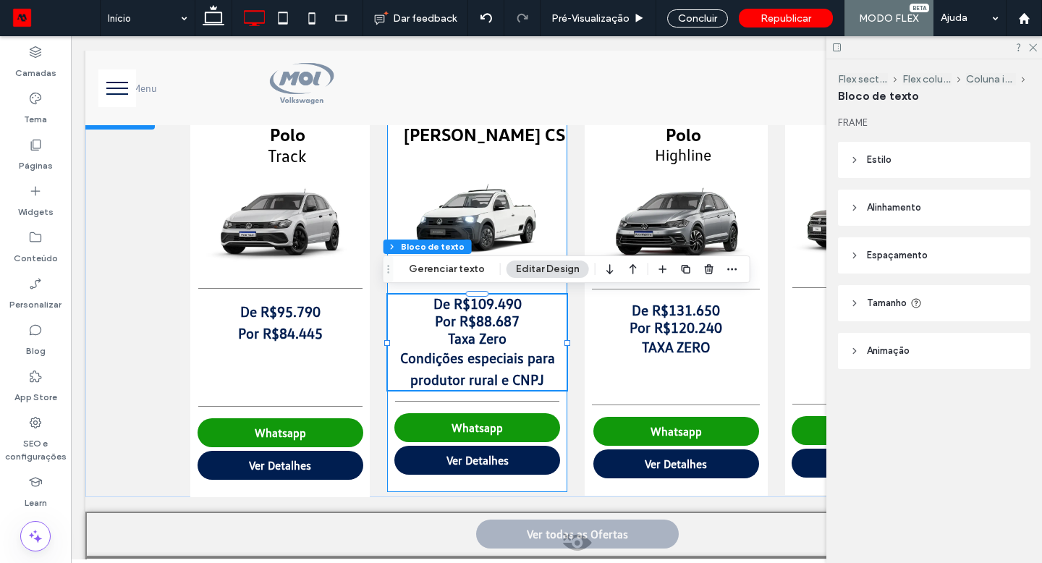
click at [539, 377] on p "Condições especiais para produtor rural e CNPJ" at bounding box center [477, 368] width 179 height 43
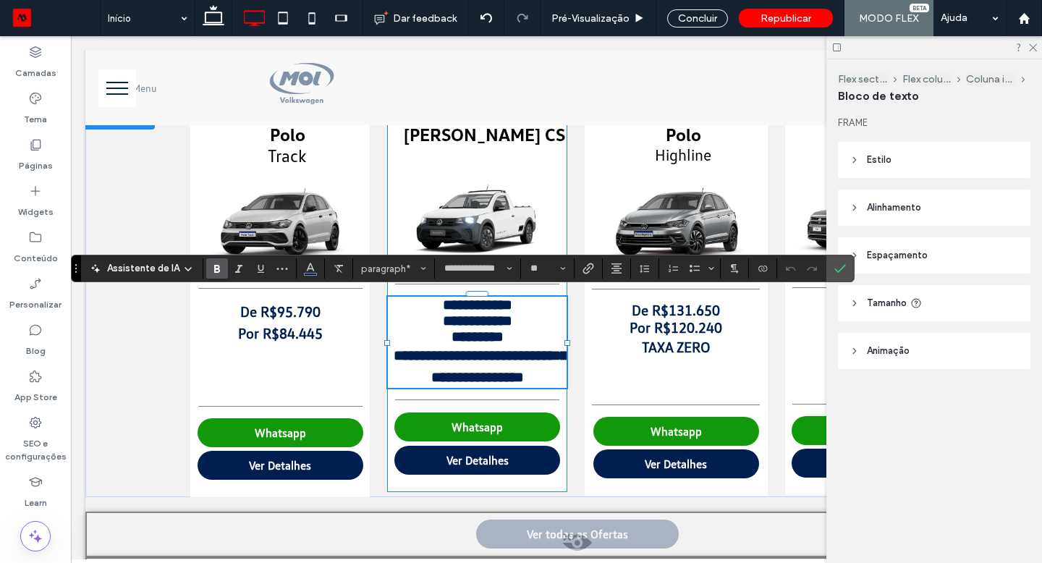
click at [539, 377] on p "**********" at bounding box center [477, 365] width 179 height 43
click at [538, 378] on p "**********" at bounding box center [477, 365] width 179 height 43
click at [571, 538] on span at bounding box center [577, 546] width 981 height 29
click at [600, 548] on button "Sim" at bounding box center [594, 556] width 45 height 18
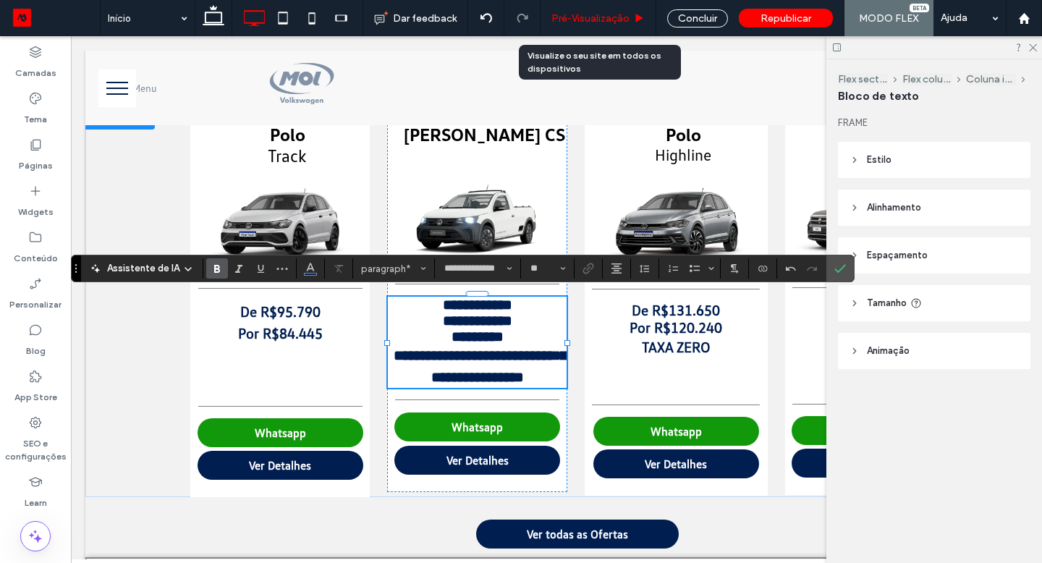
click at [595, 24] on span "Pré-Visualizaçāo" at bounding box center [590, 18] width 78 height 12
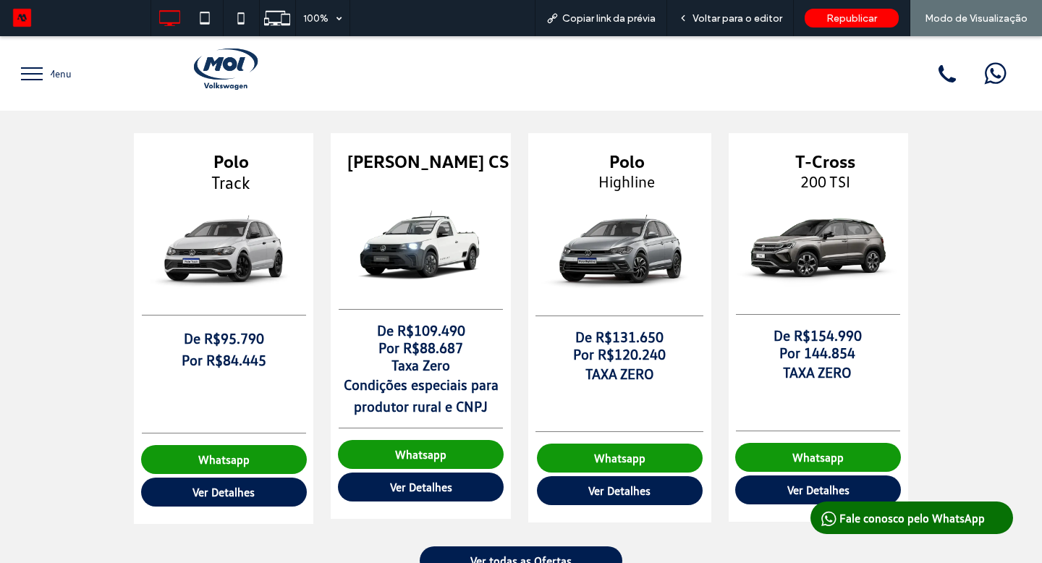
scroll to position [787, 0]
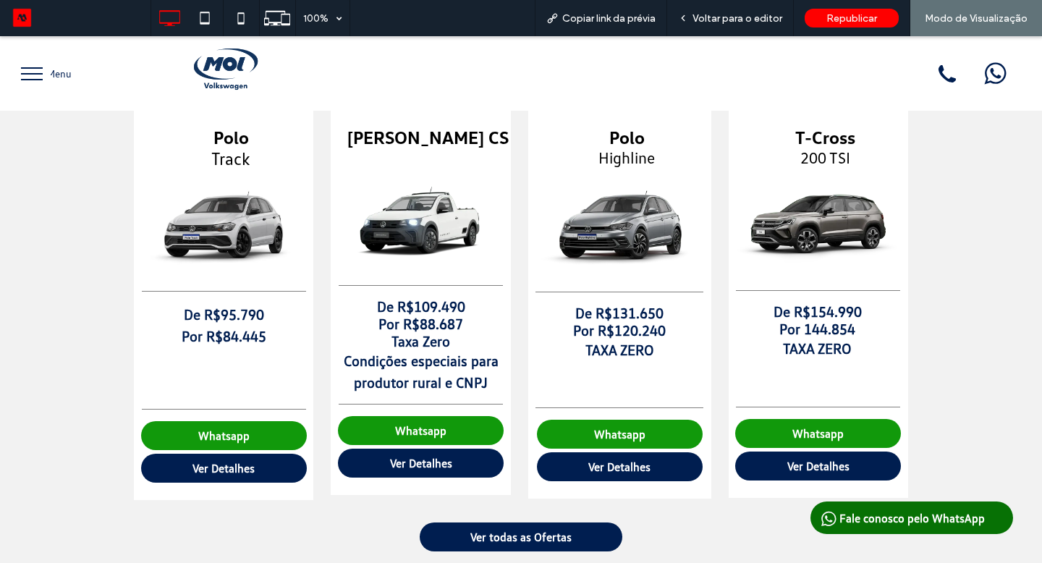
drag, startPoint x: 595, startPoint y: 61, endPoint x: 38, endPoint y: 80, distance: 556.7
click at [38, 80] on button "menu" at bounding box center [32, 74] width 38 height 38
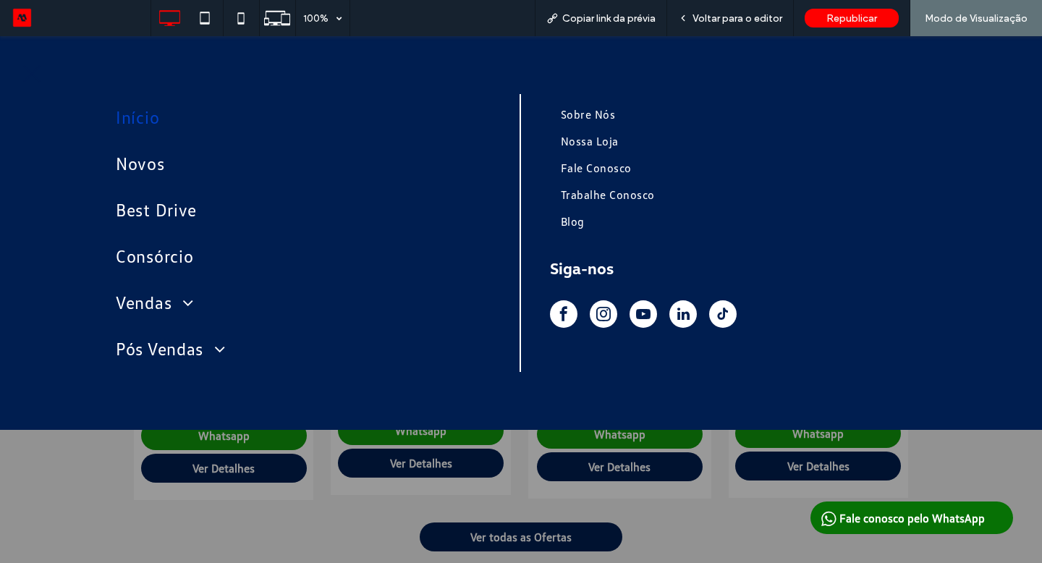
click at [427, 532] on div at bounding box center [521, 299] width 1042 height 527
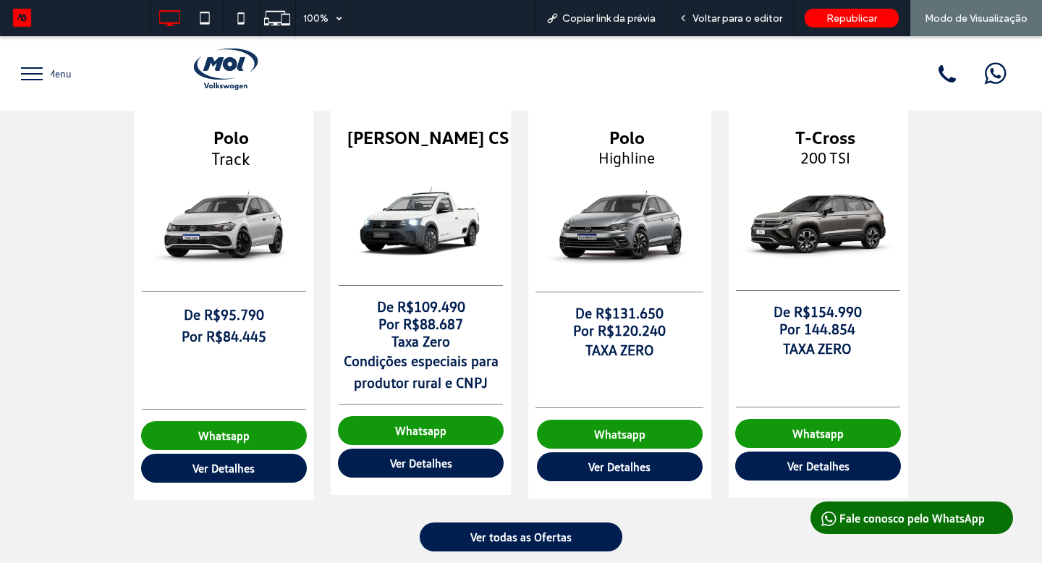
click at [438, 534] on link "Ver todas as Ofertas" at bounding box center [521, 536] width 203 height 29
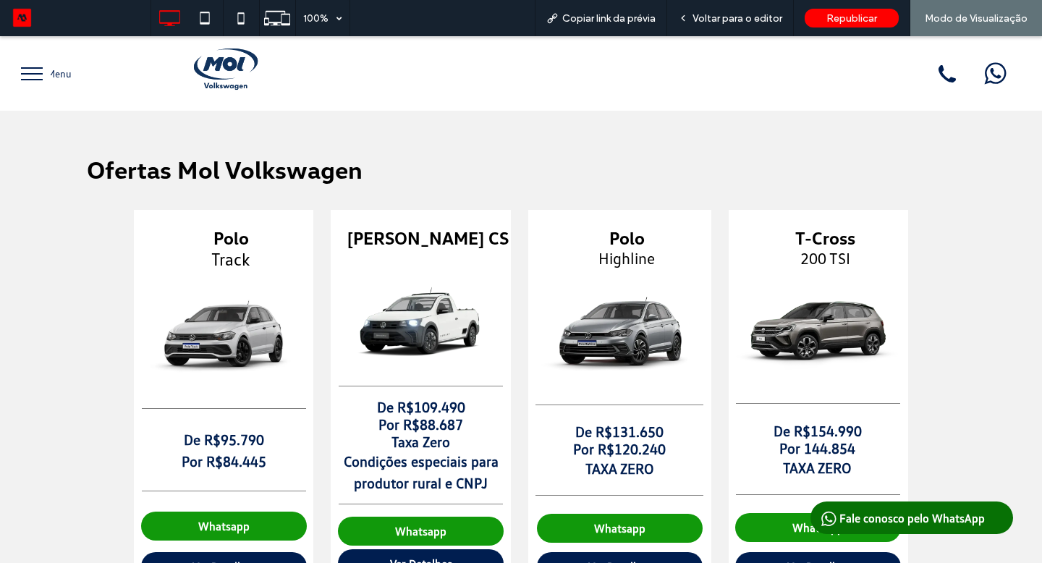
click at [241, 67] on img at bounding box center [226, 66] width 88 height 88
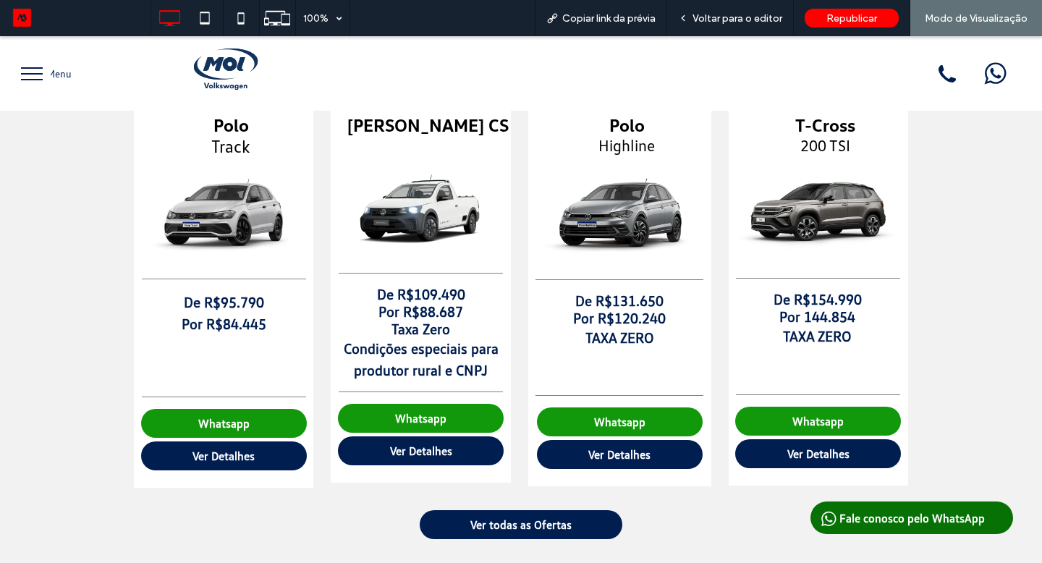
scroll to position [802, 0]
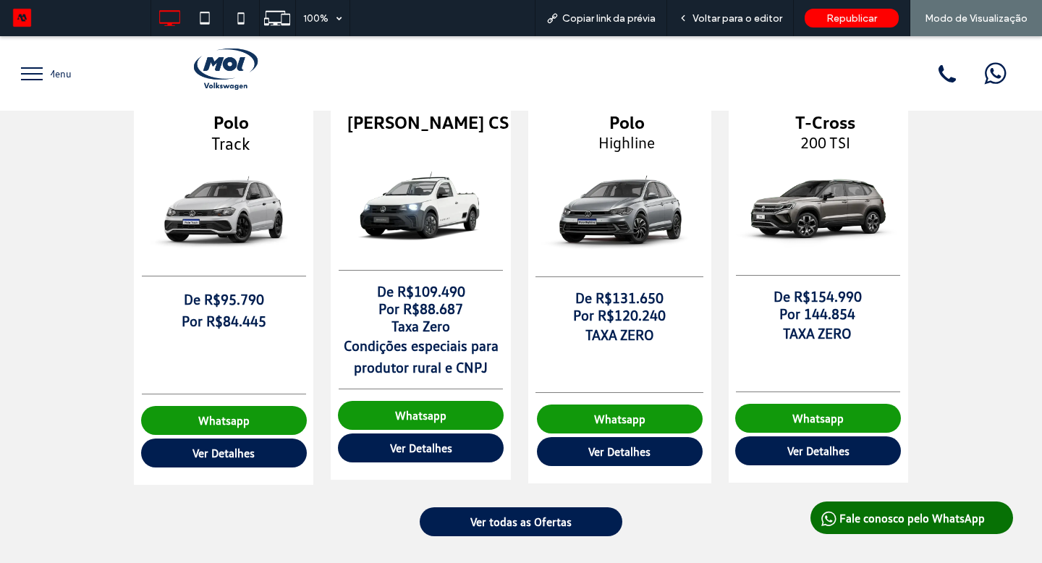
click at [707, 14] on span "Voltar para o editor" at bounding box center [737, 18] width 90 height 12
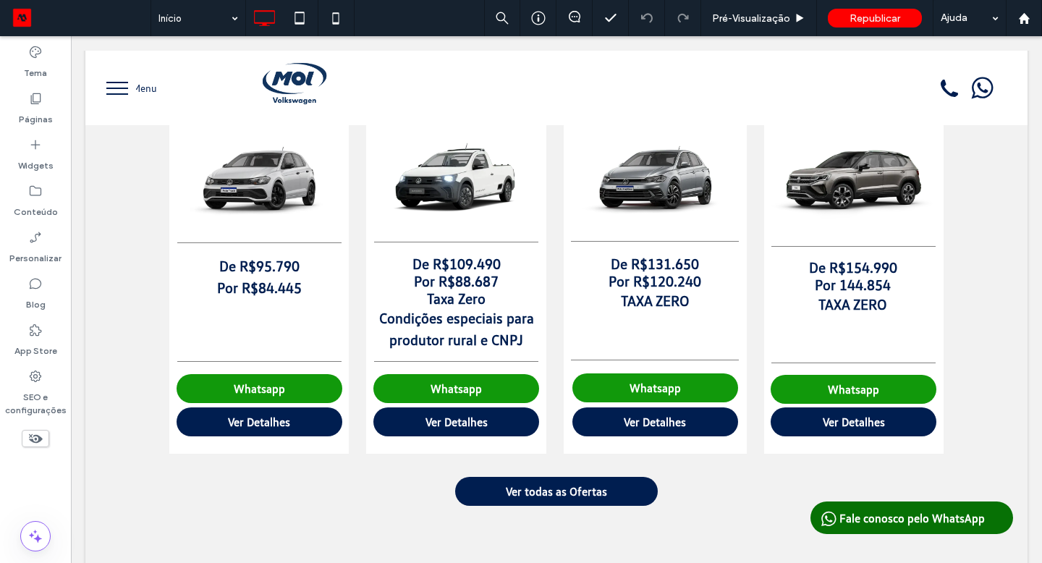
scroll to position [759, 0]
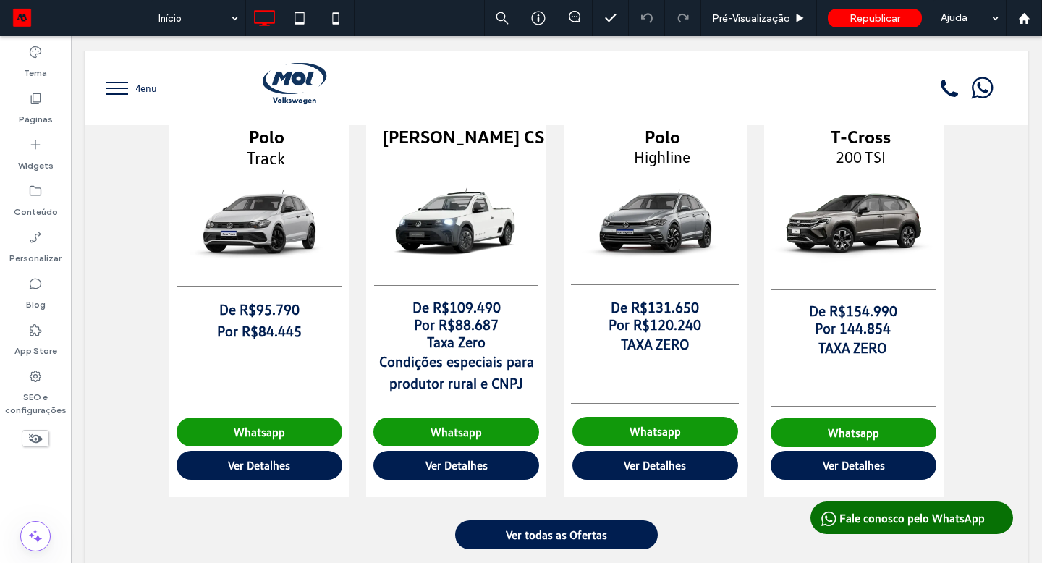
click at [499, 291] on div "Polo Track De R$95.790 Por R$84.445 ﻿ Whatsapp Ver Detalhes Saveiro Robust CS D…" at bounding box center [556, 303] width 942 height 389
click at [396, 287] on div "Clique para editar no Modo Flex" at bounding box center [556, 303] width 942 height 389
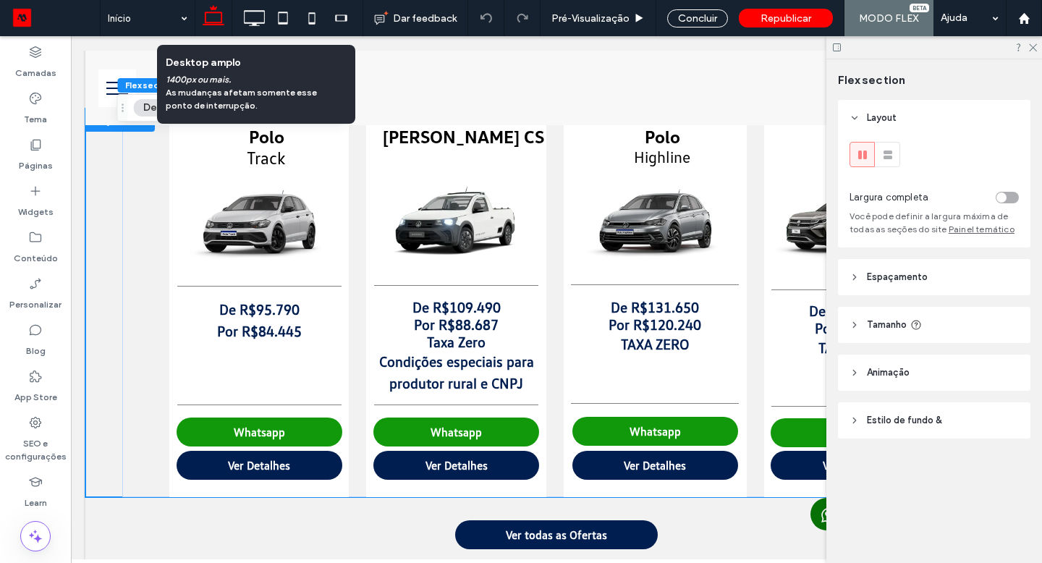
click at [259, 11] on use at bounding box center [254, 18] width 21 height 16
type input "***"
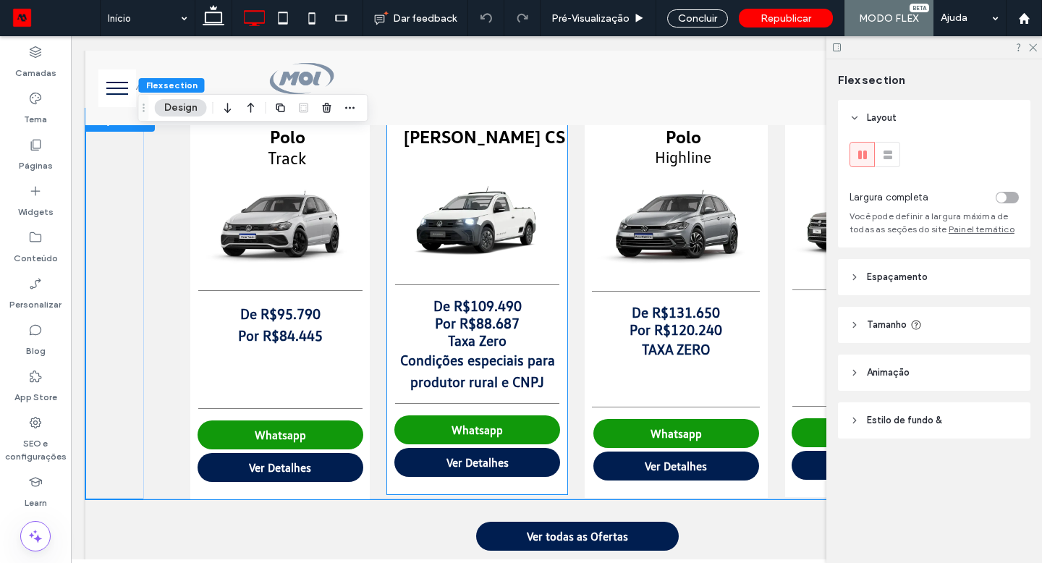
click at [414, 284] on hr at bounding box center [477, 285] width 164 height 2
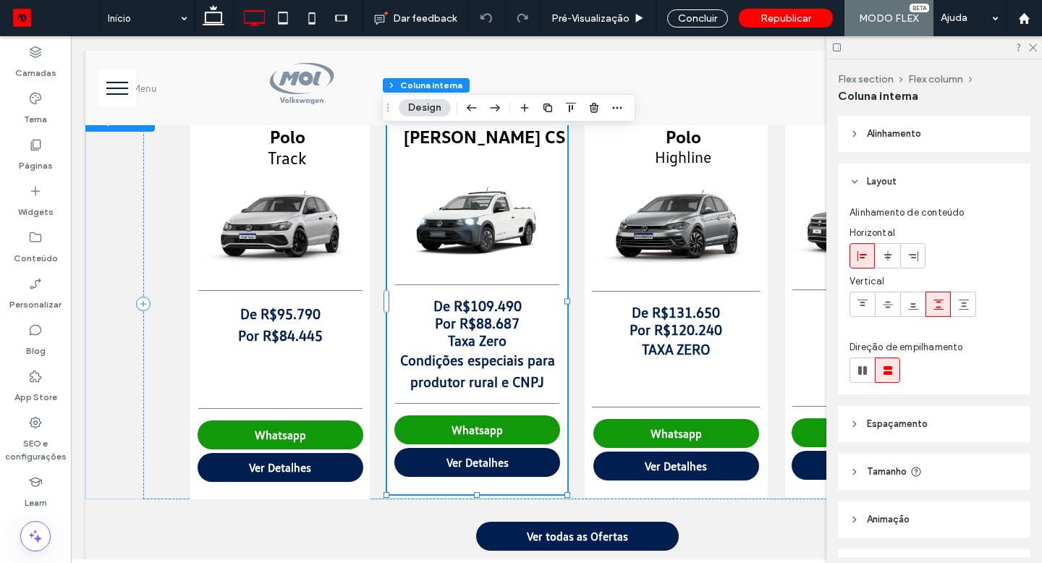
click at [414, 284] on hr at bounding box center [477, 285] width 164 height 2
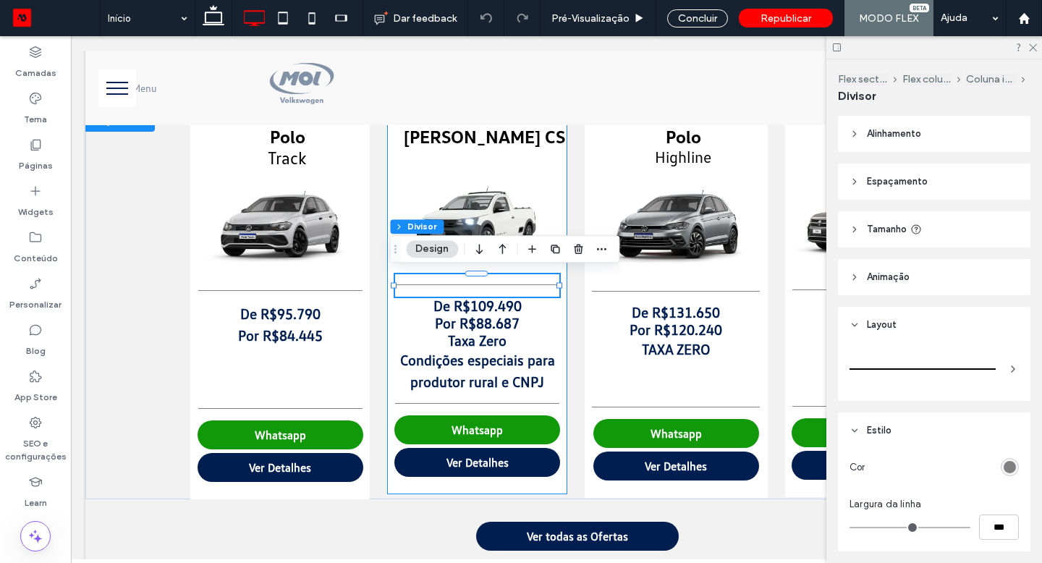
click at [887, 228] on span "Tamanho" at bounding box center [887, 229] width 40 height 14
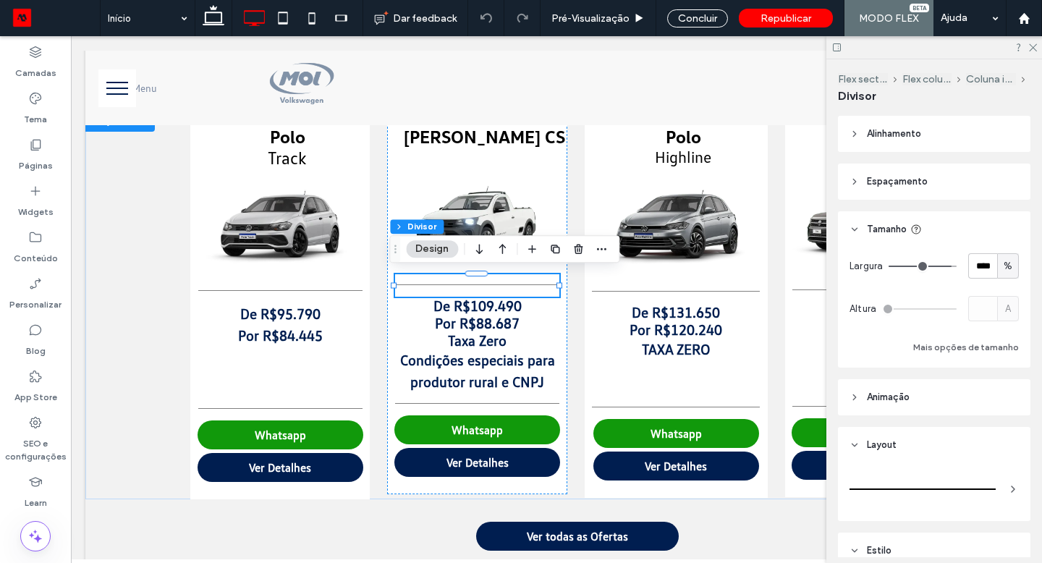
click at [901, 188] on span "Espaçamento" at bounding box center [897, 181] width 61 height 14
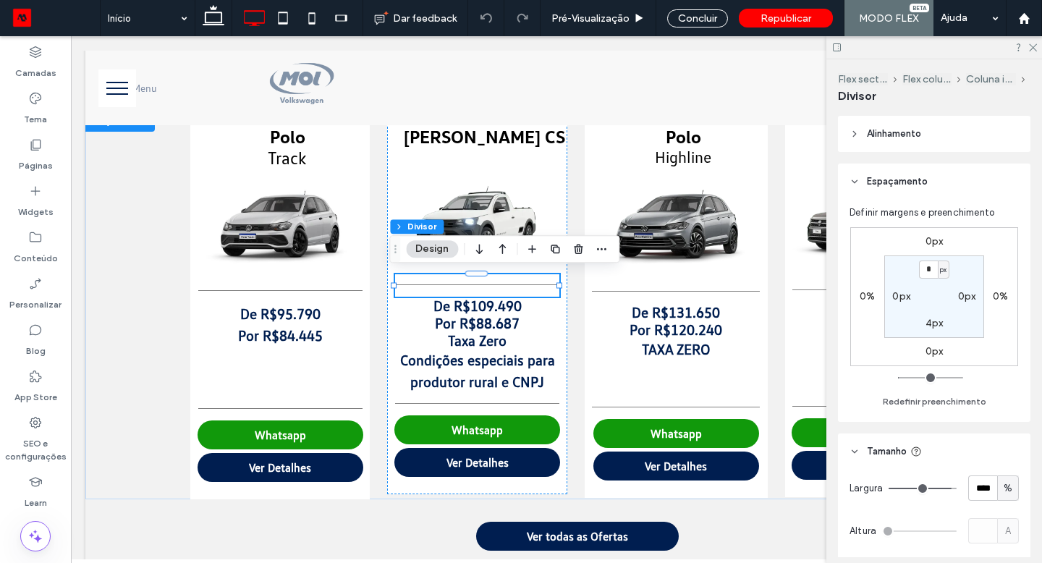
click at [925, 240] on label "0px" at bounding box center [934, 241] width 18 height 12
type input "*"
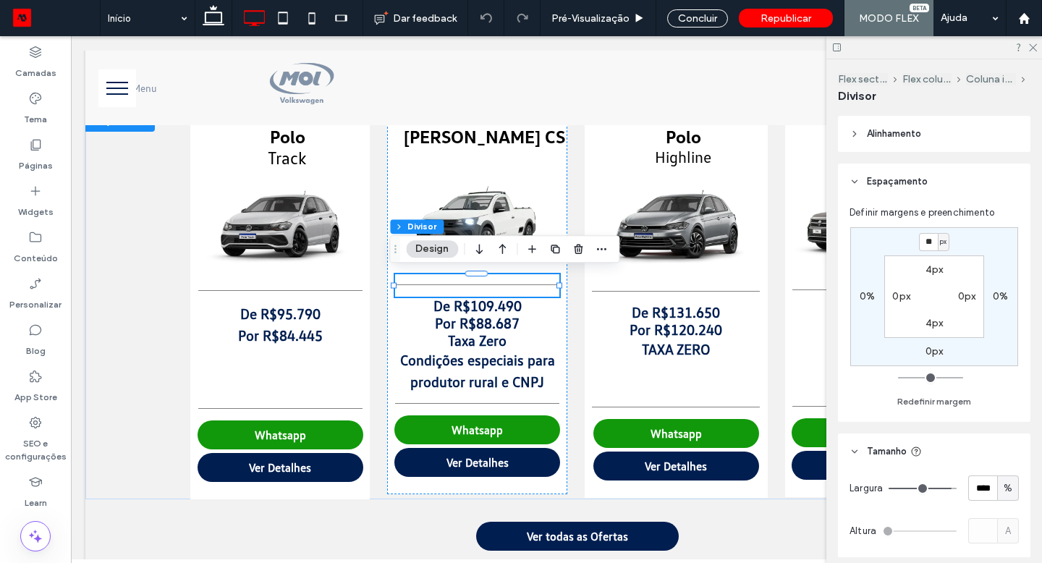
type input "**"
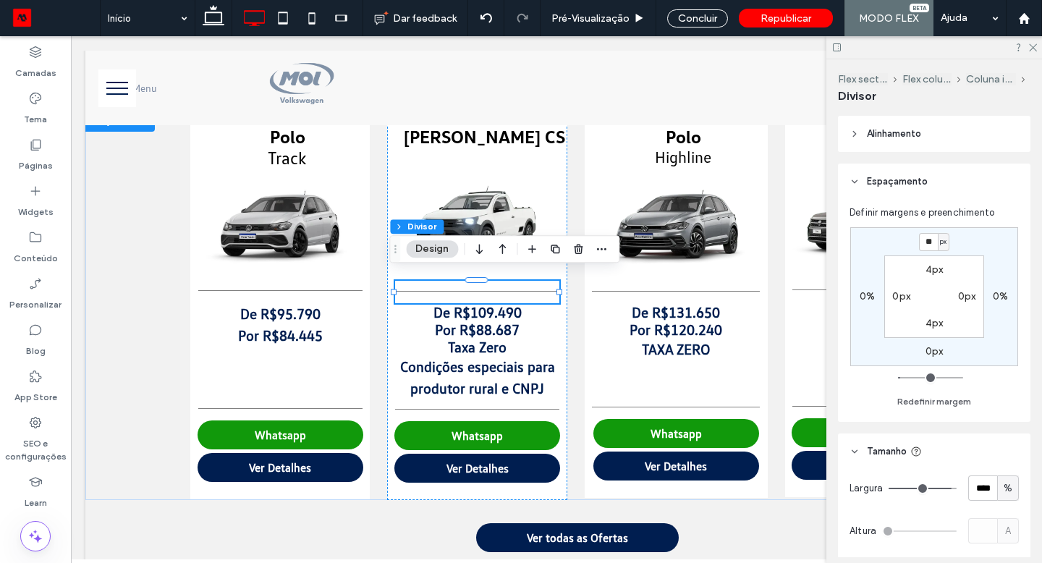
type input "*"
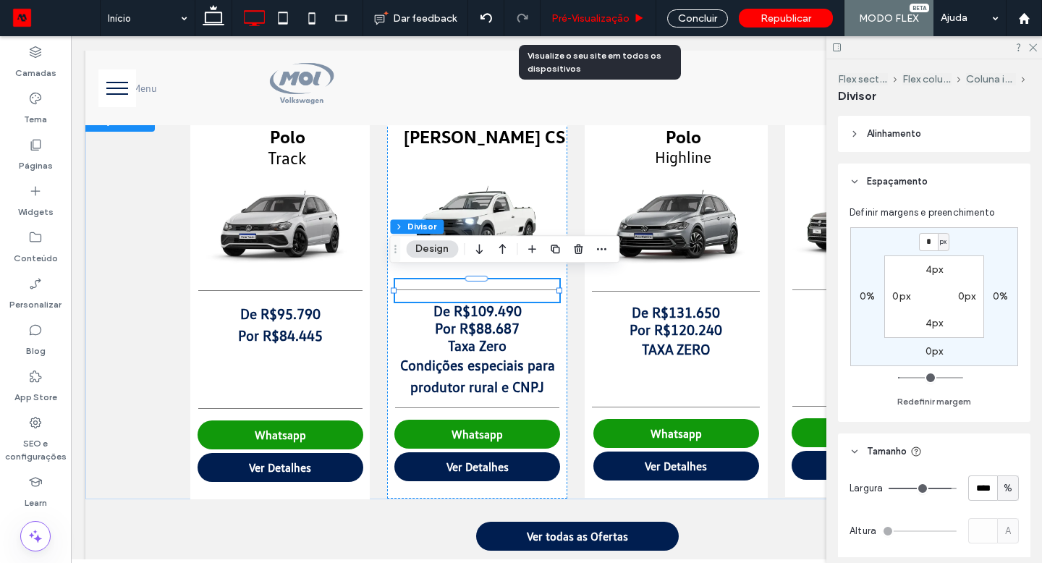
click at [635, 13] on icon at bounding box center [639, 18] width 11 height 11
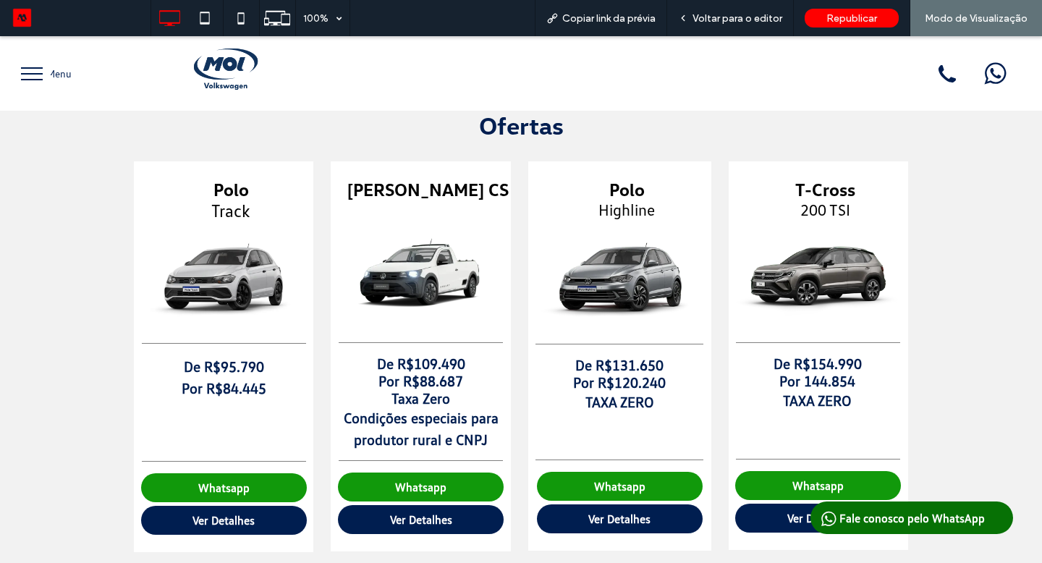
scroll to position [659, 0]
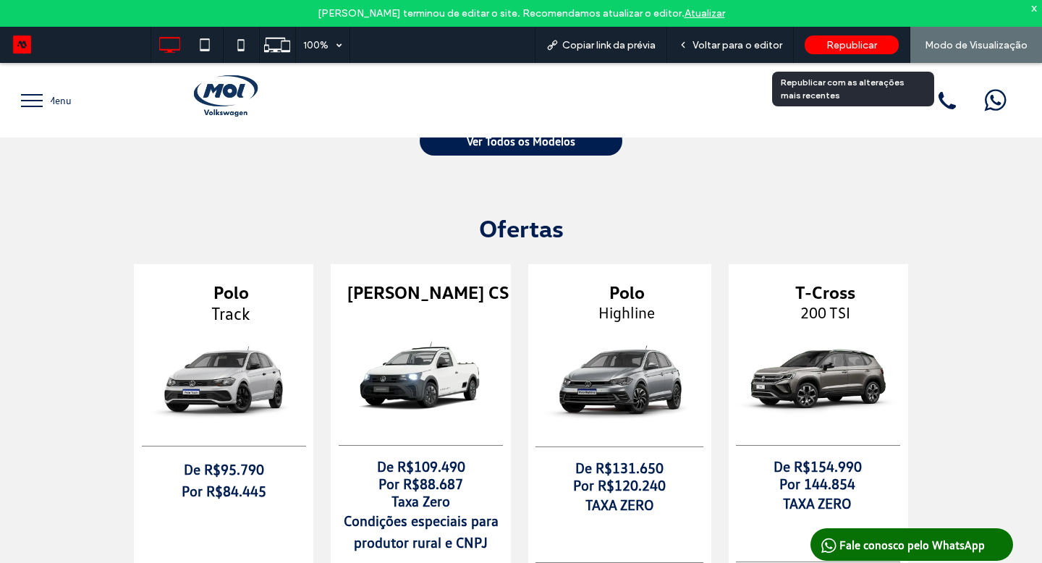
click at [840, 45] on span "Republicar" at bounding box center [851, 45] width 51 height 12
